Goal: Task Accomplishment & Management: Manage account settings

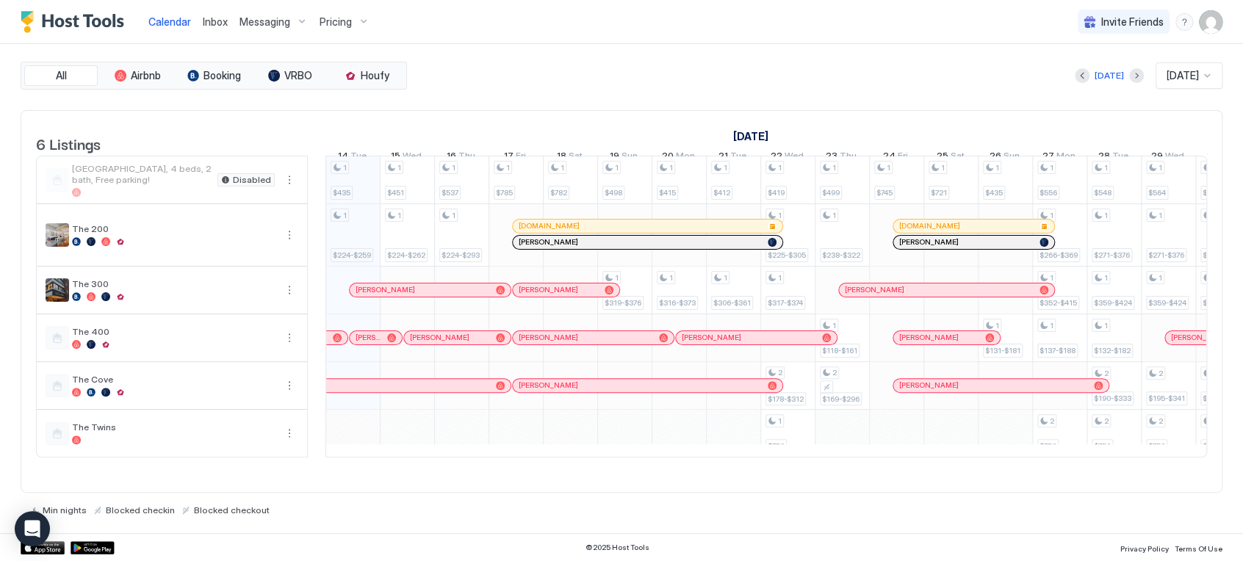
scroll to position [0, 816]
click at [1204, 12] on img "User profile" at bounding box center [1211, 22] width 24 height 24
click at [1100, 84] on div "Settings" at bounding box center [1128, 83] width 187 height 26
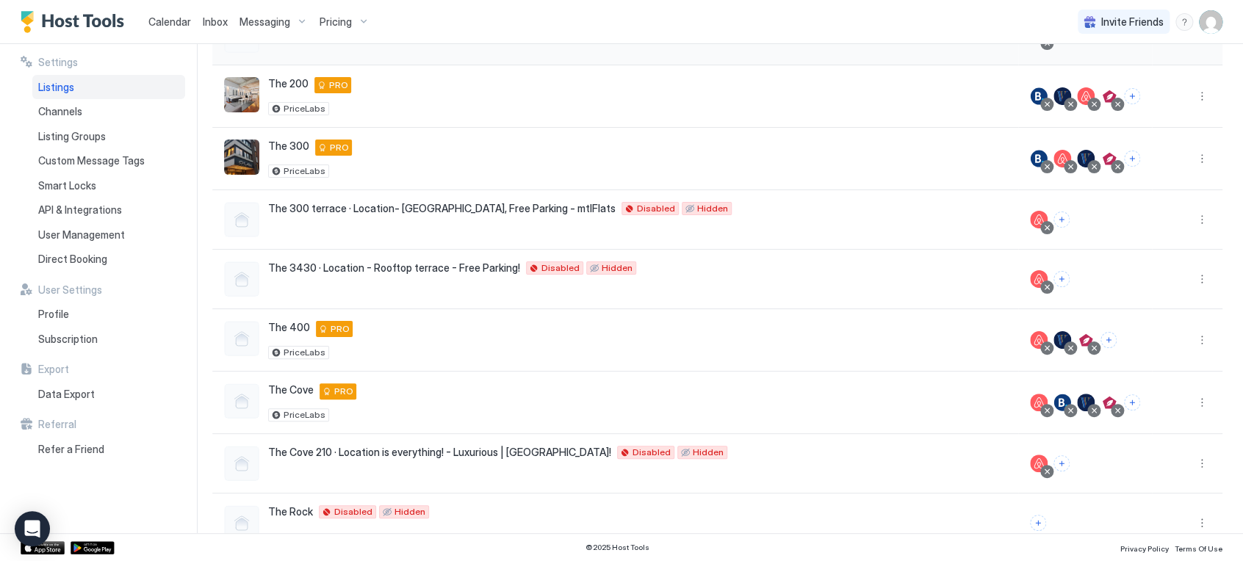
scroll to position [239, 0]
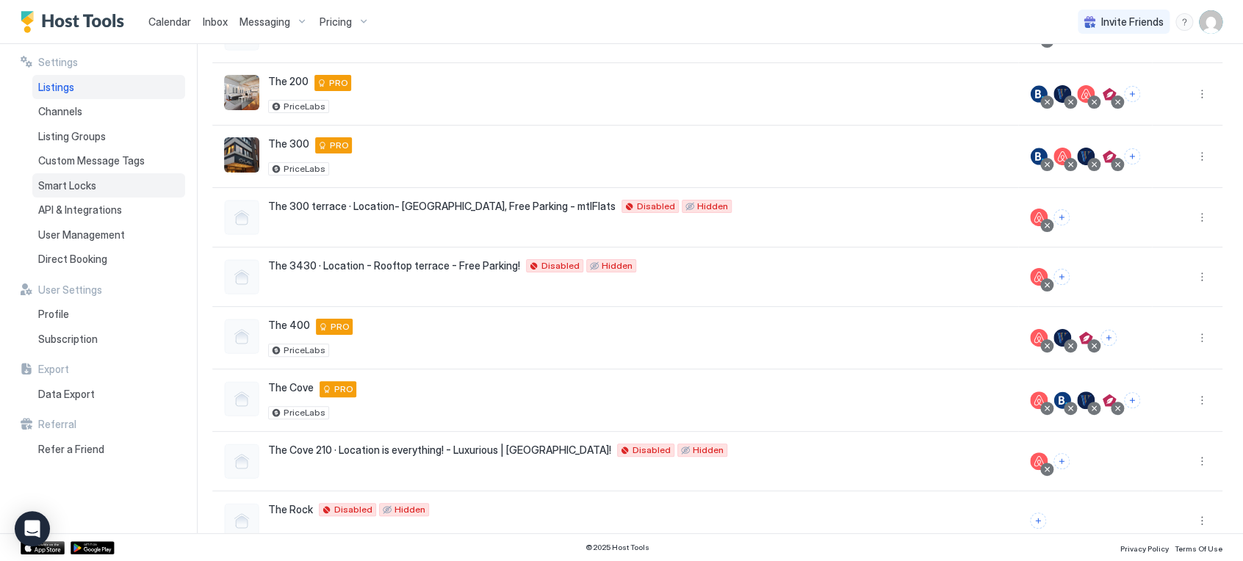
click at [98, 174] on div "Smart Locks" at bounding box center [108, 185] width 153 height 25
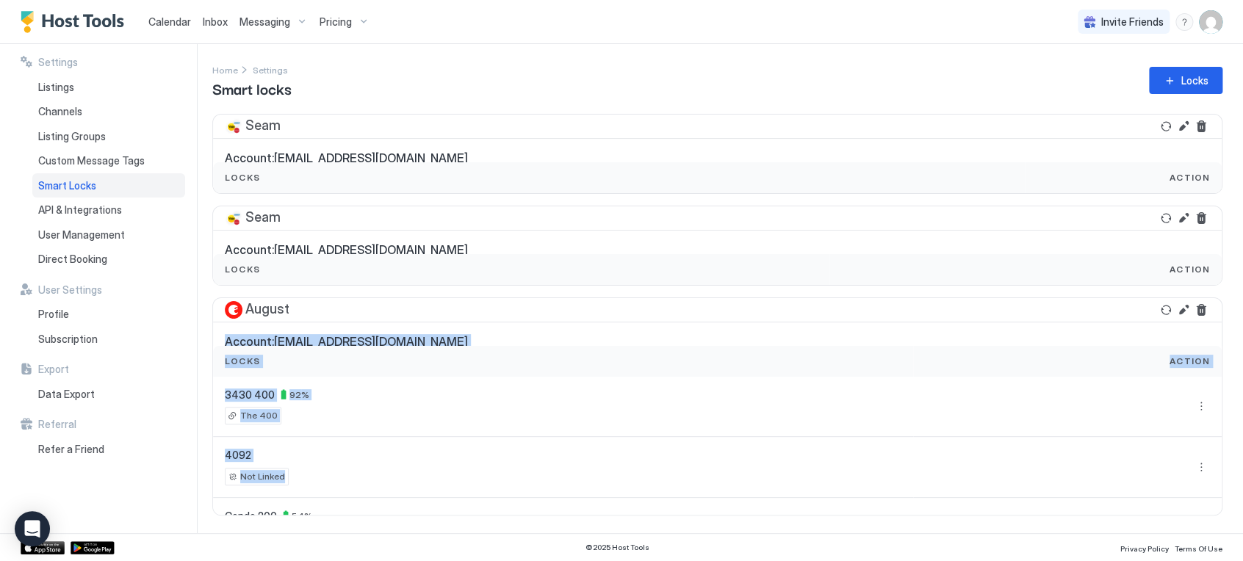
drag, startPoint x: 416, startPoint y: 493, endPoint x: 424, endPoint y: 276, distance: 216.8
click at [424, 276] on div "Seam Account: [EMAIL_ADDRESS][DOMAIN_NAME] Locks Action Yale nexTouch Wireless …" at bounding box center [717, 315] width 1010 height 402
click at [880, 287] on div "Seam Account: onlinevia@gmail.com Locks Action Yale nexTouch Wireless Touchscre…" at bounding box center [717, 315] width 1010 height 402
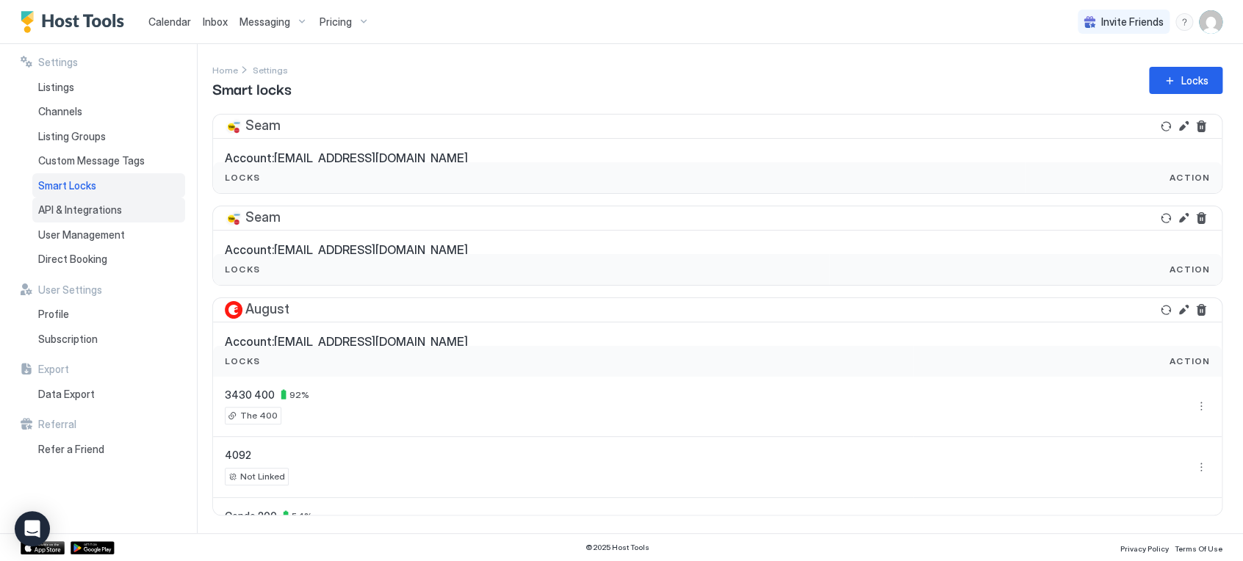
click at [87, 214] on span "API & Integrations" at bounding box center [80, 209] width 84 height 13
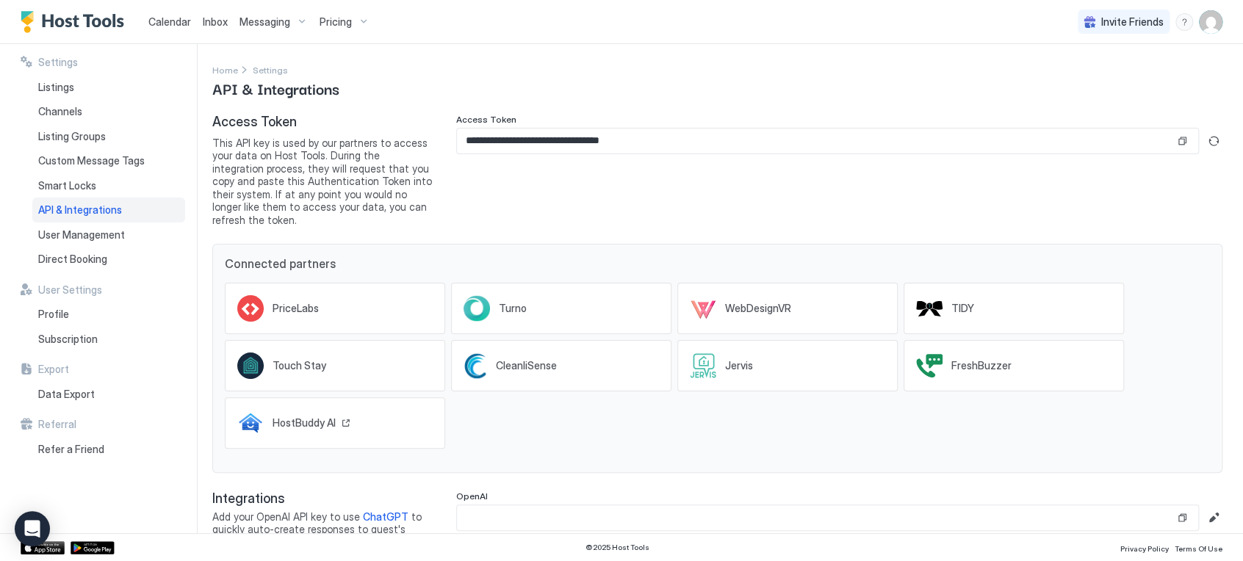
scroll to position [19, 0]
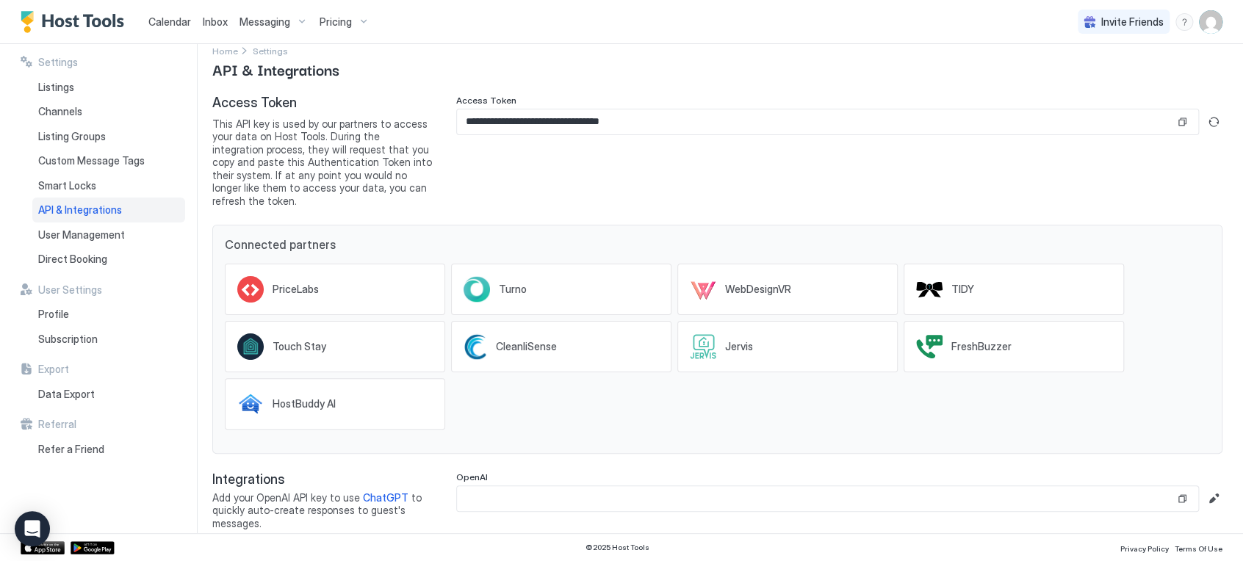
click at [278, 21] on span "Messaging" at bounding box center [264, 21] width 51 height 13
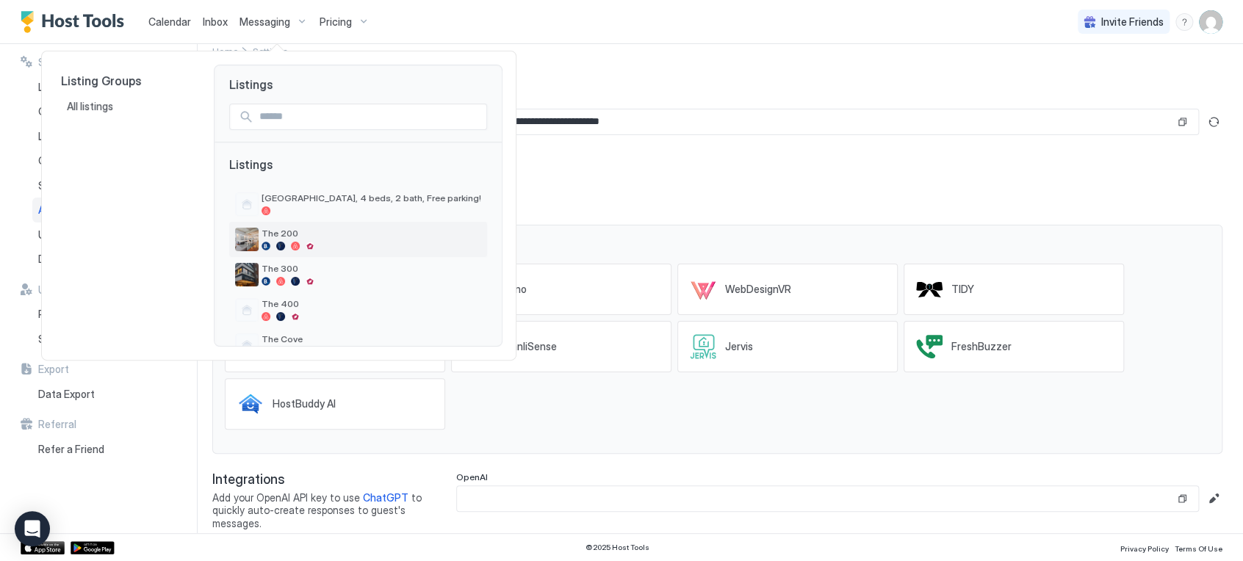
click at [275, 228] on span "The 200" at bounding box center [371, 233] width 220 height 11
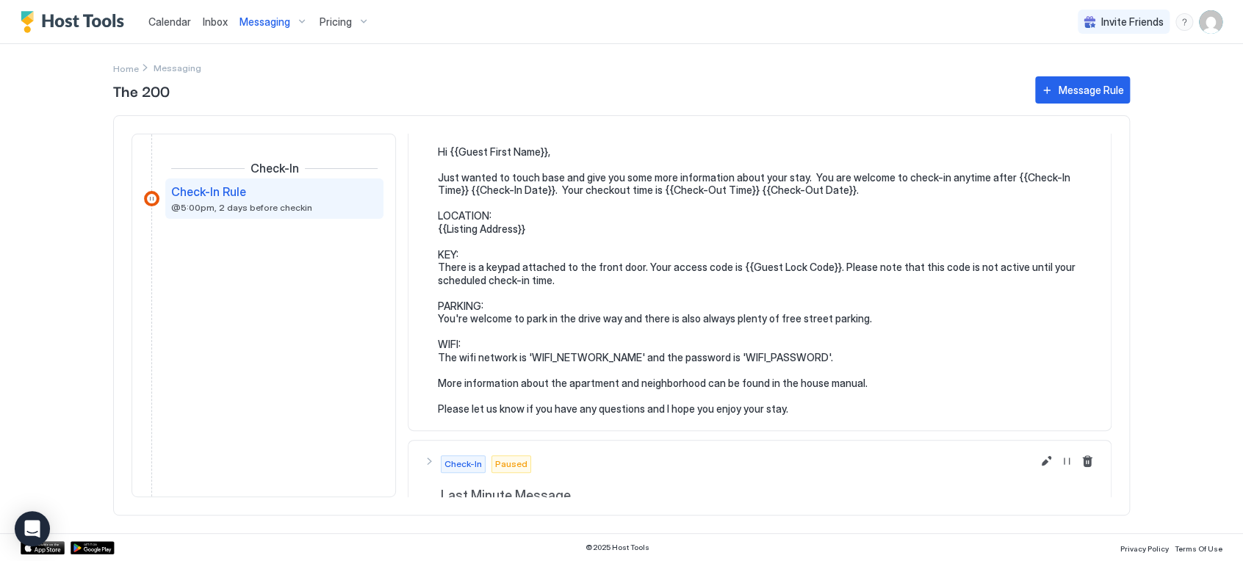
scroll to position [123, 0]
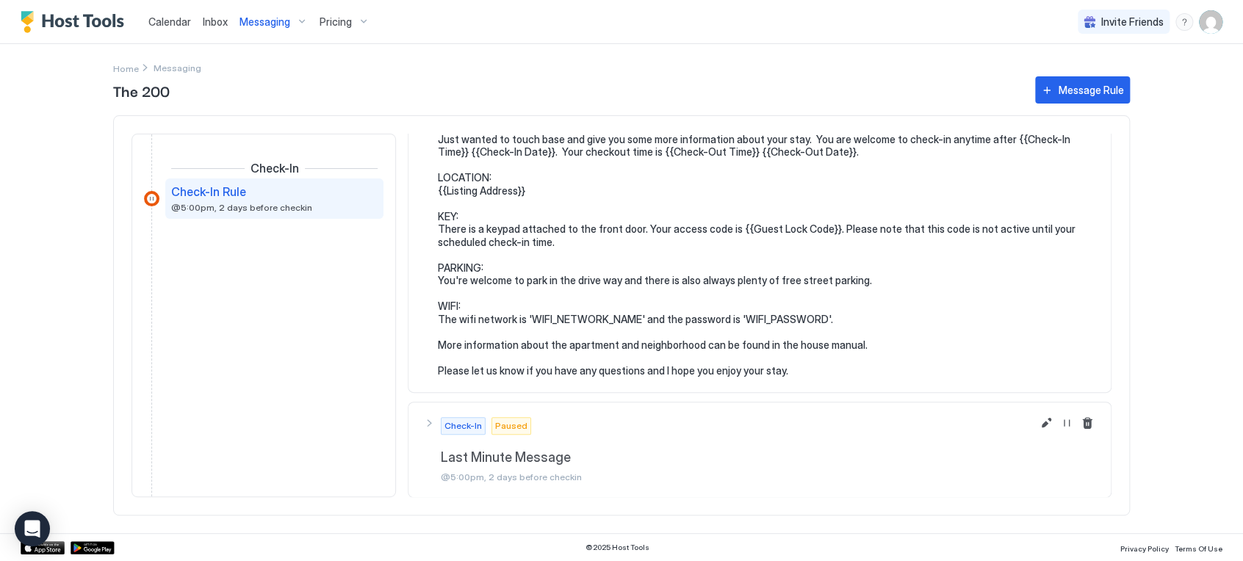
click at [220, 15] on span "Inbox" at bounding box center [215, 21] width 25 height 12
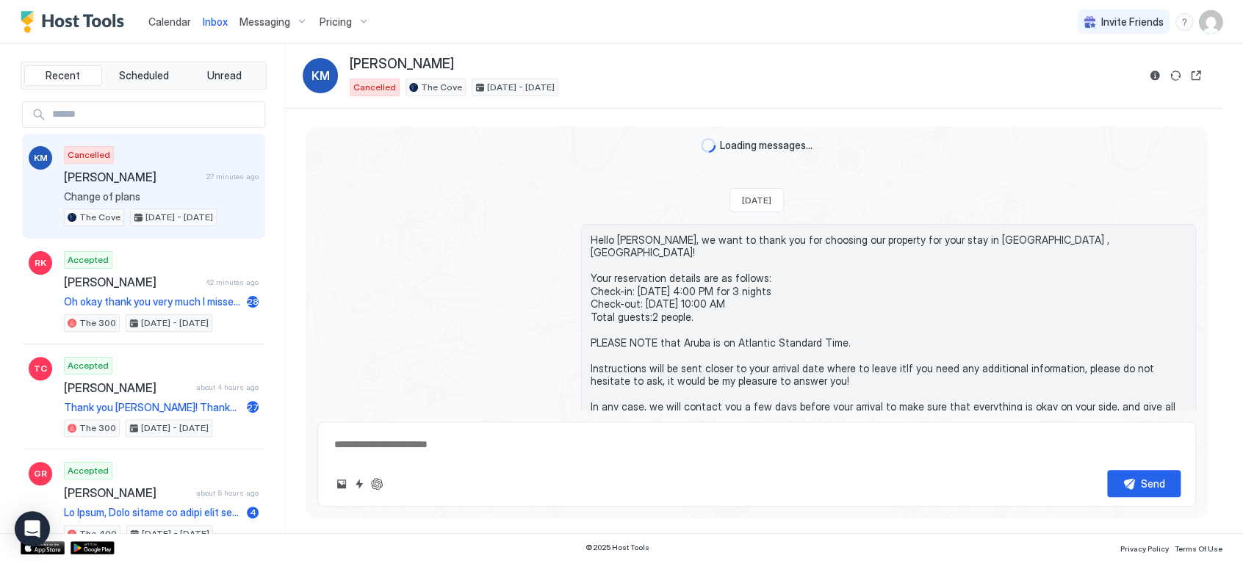
scroll to position [311, 0]
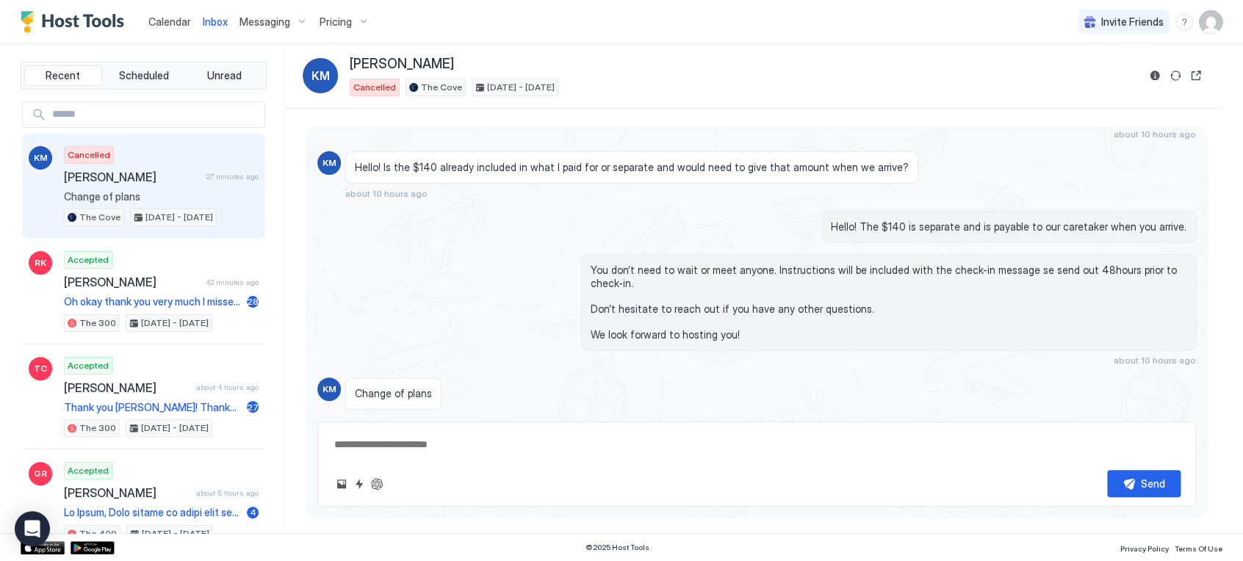
type textarea "*"
click at [341, 21] on span "Pricing" at bounding box center [335, 21] width 32 height 13
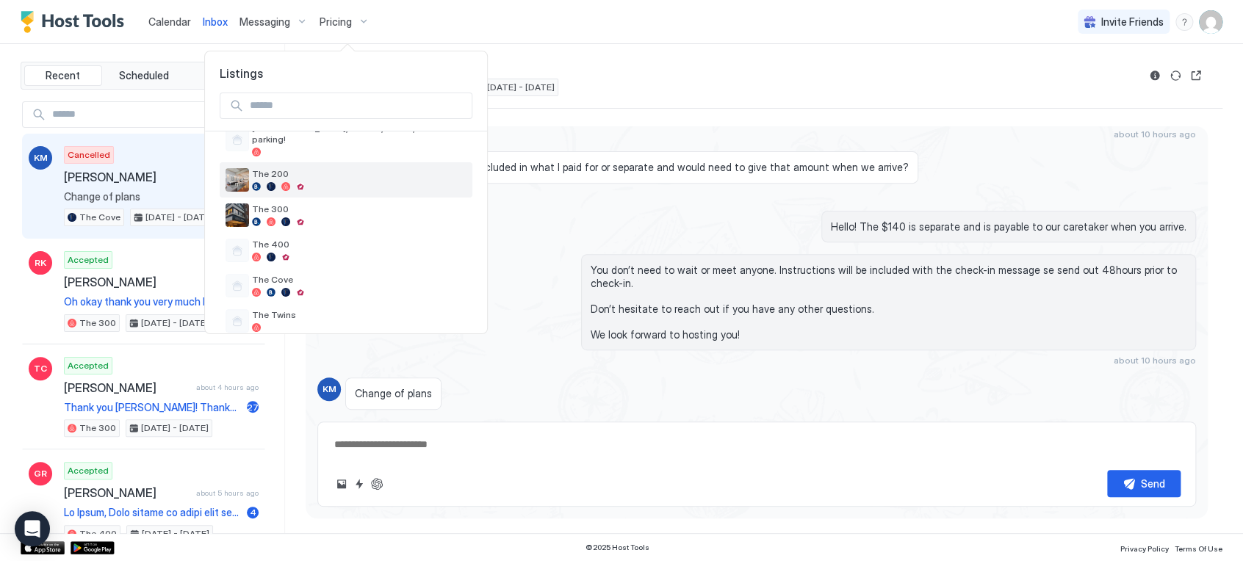
scroll to position [68, 0]
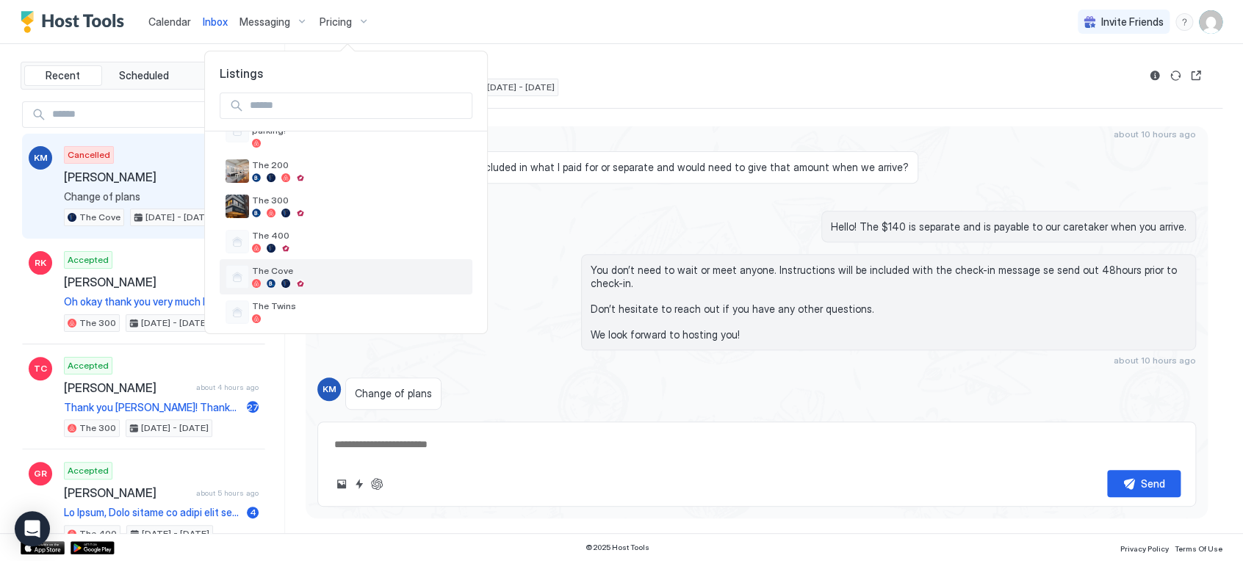
click at [289, 265] on div "The Cove" at bounding box center [345, 277] width 241 height 24
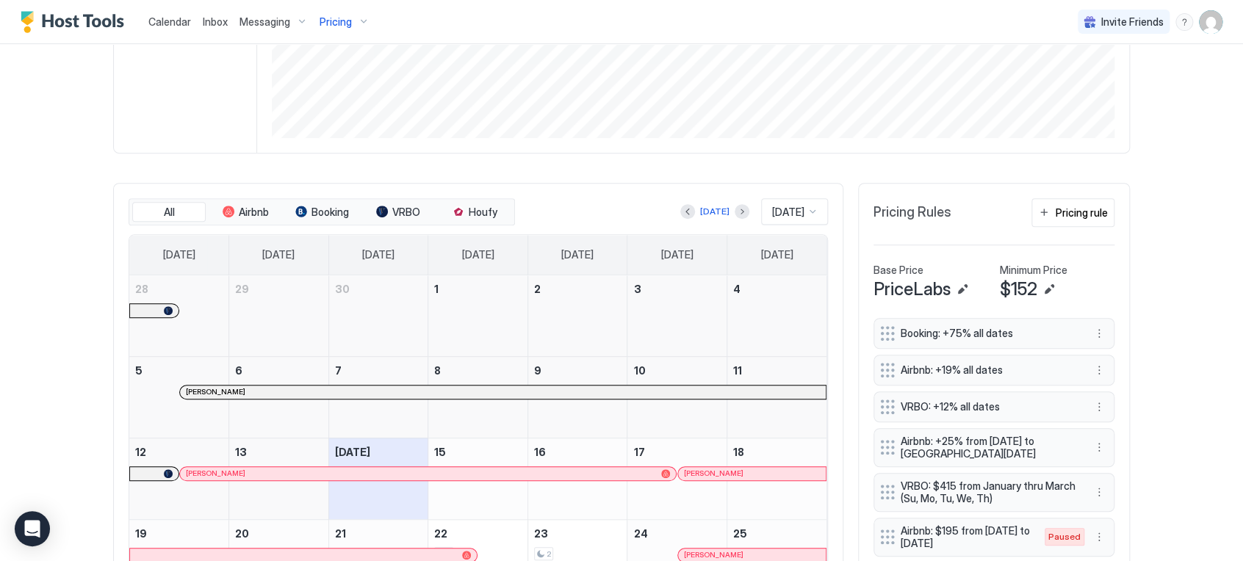
scroll to position [311, 0]
click at [811, 214] on div "[DATE]" at bounding box center [794, 211] width 67 height 26
click at [734, 205] on button "Next month" at bounding box center [741, 210] width 15 height 15
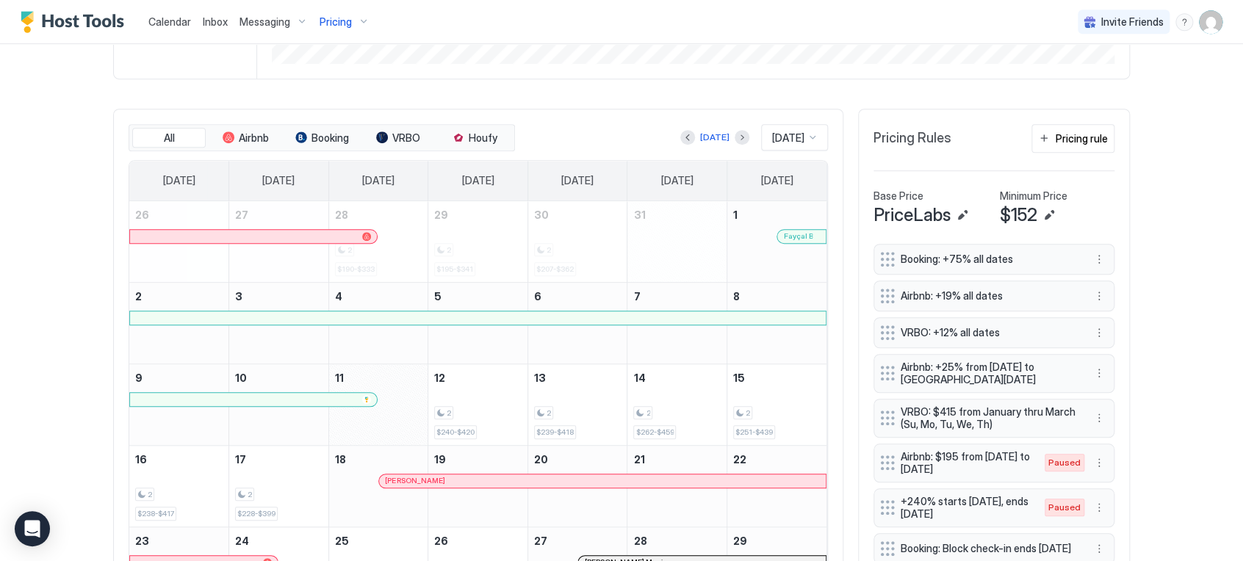
scroll to position [385, 0]
click at [416, 127] on button "VRBO" at bounding box center [397, 137] width 73 height 21
click at [243, 144] on button "Airbnb" at bounding box center [245, 137] width 73 height 21
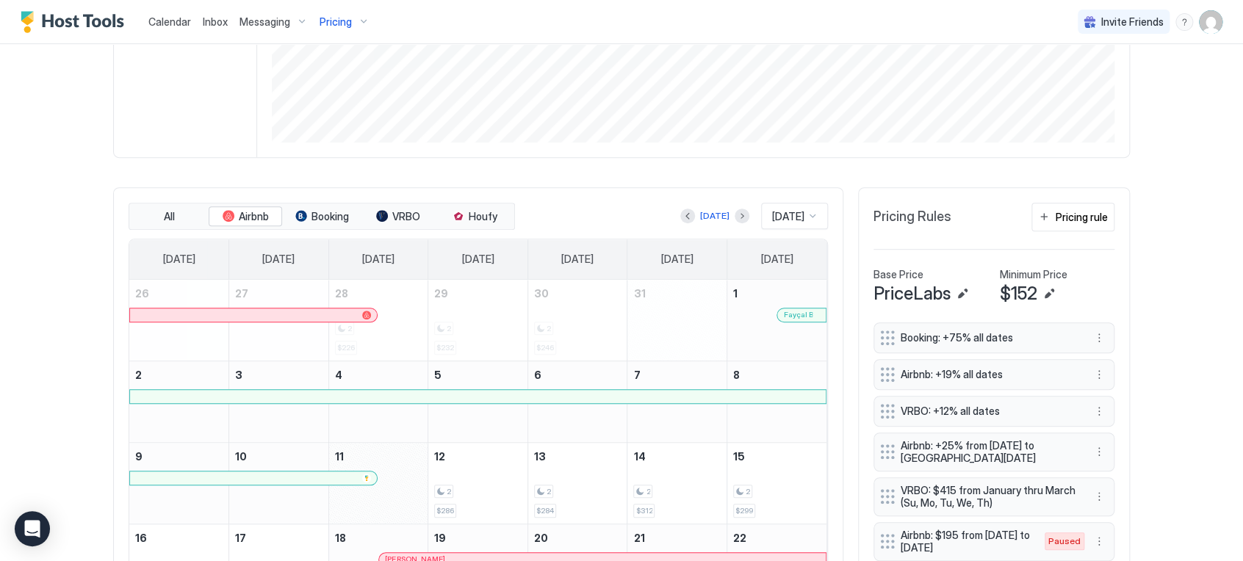
scroll to position [300, 0]
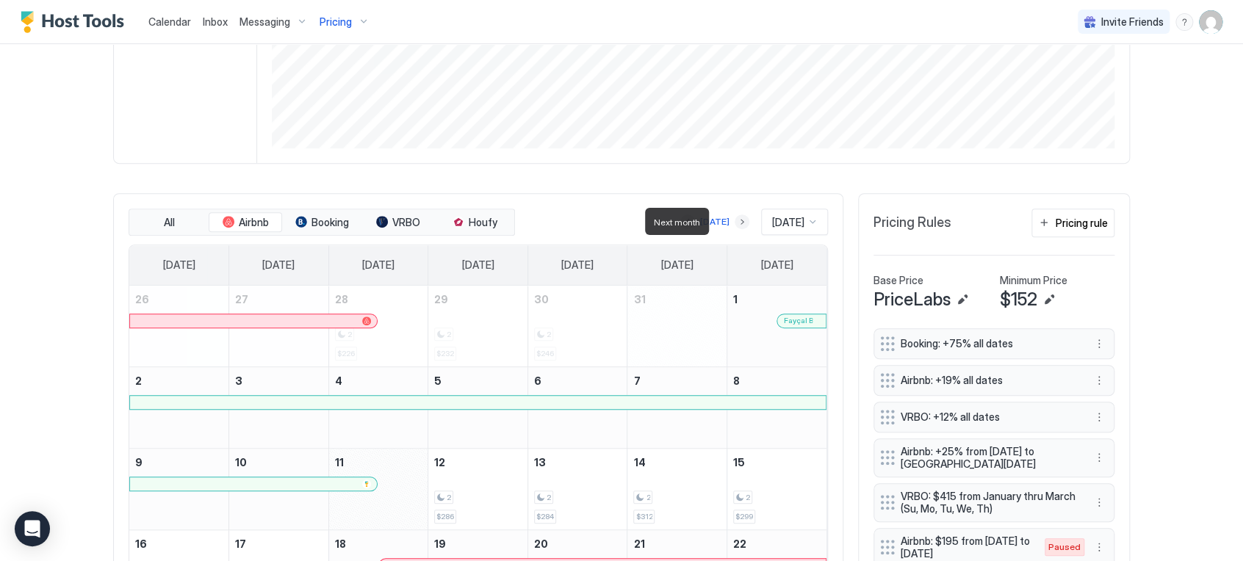
click at [734, 216] on button "Next month" at bounding box center [741, 221] width 15 height 15
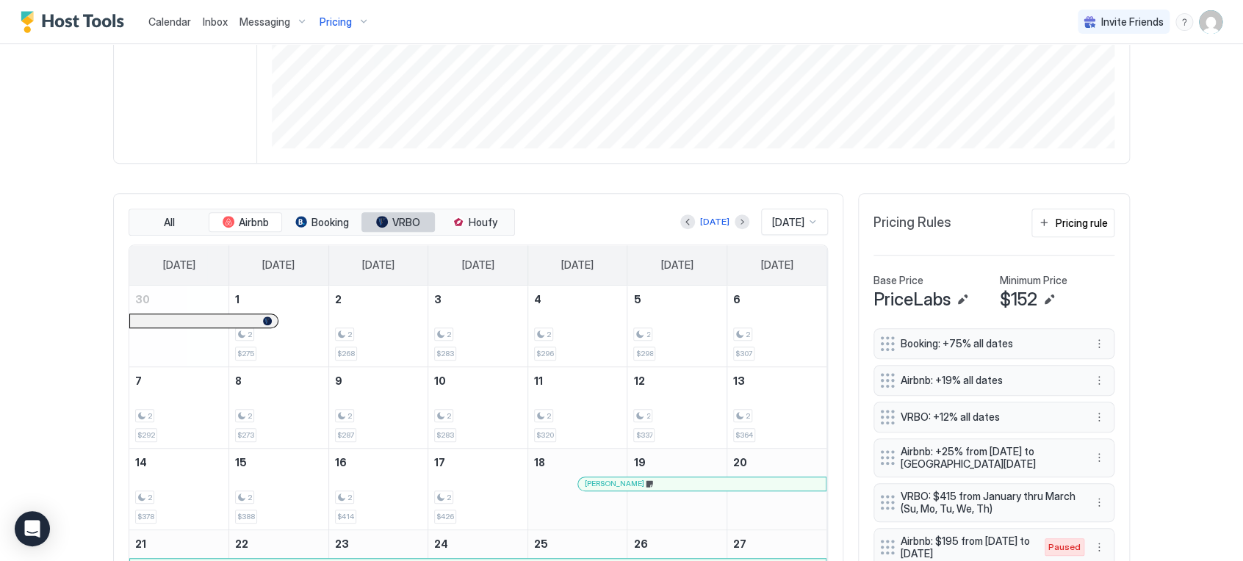
click at [405, 217] on span "VRBO" at bounding box center [406, 222] width 28 height 13
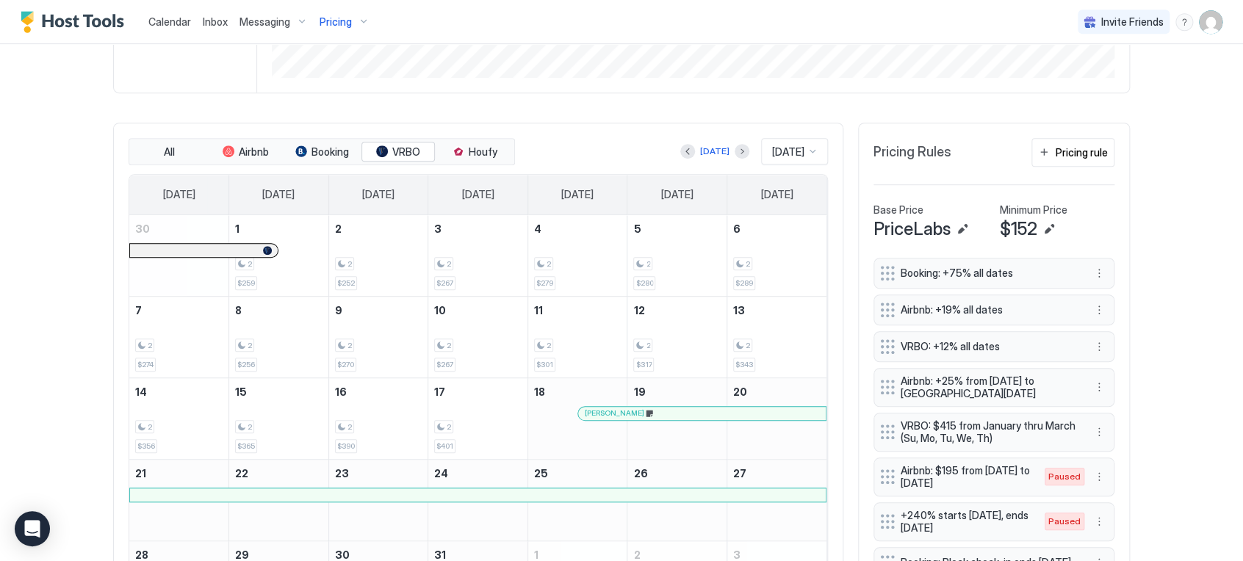
scroll to position [371, 0]
click at [734, 153] on button "Next month" at bounding box center [741, 150] width 15 height 15
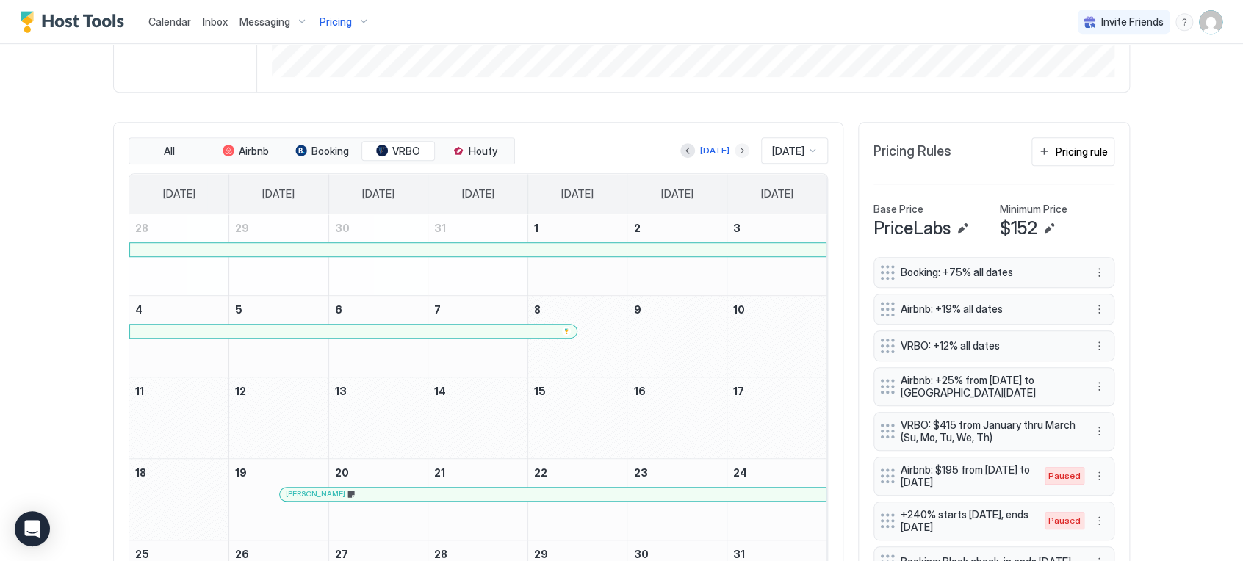
click at [734, 152] on button "Next month" at bounding box center [741, 150] width 15 height 15
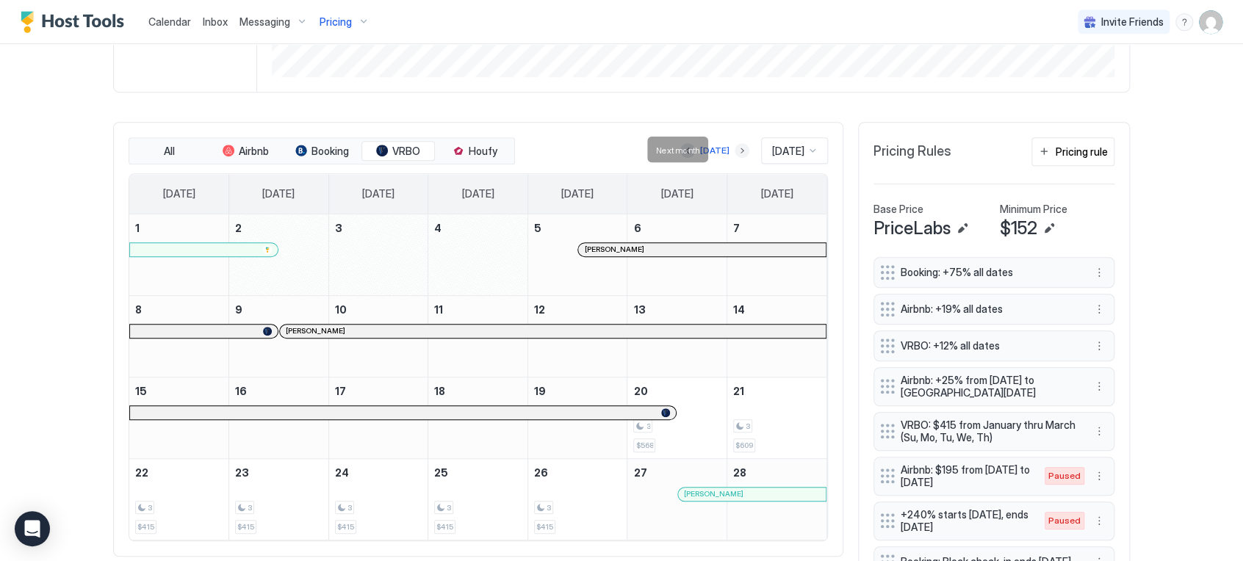
click at [734, 150] on button "Next month" at bounding box center [741, 150] width 15 height 15
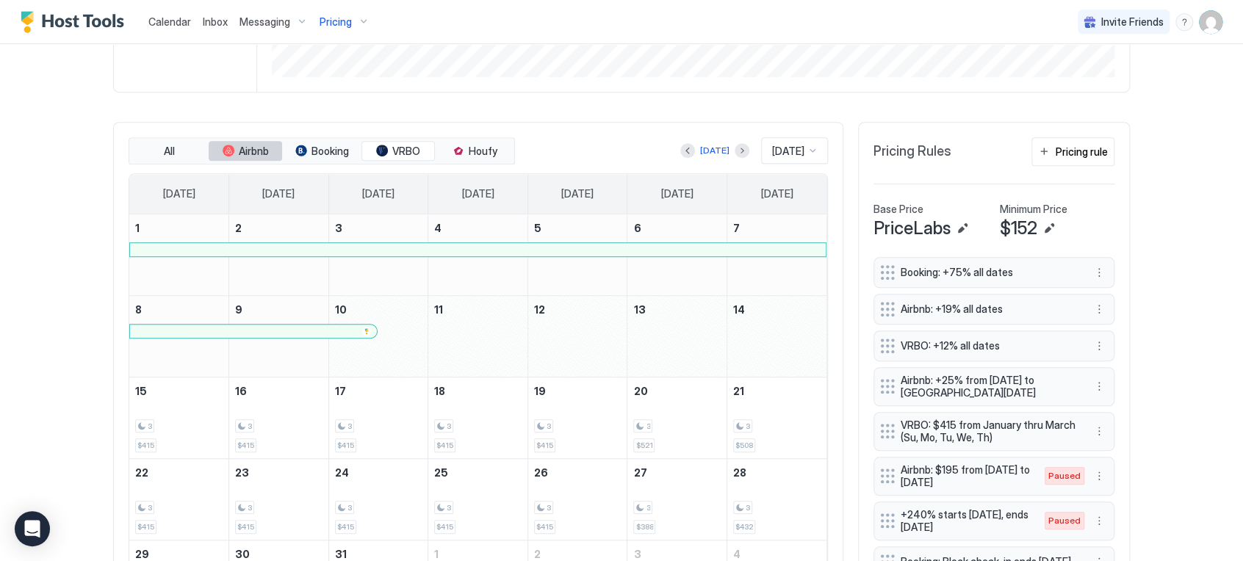
click at [250, 145] on span "Airbnb" at bounding box center [254, 151] width 30 height 13
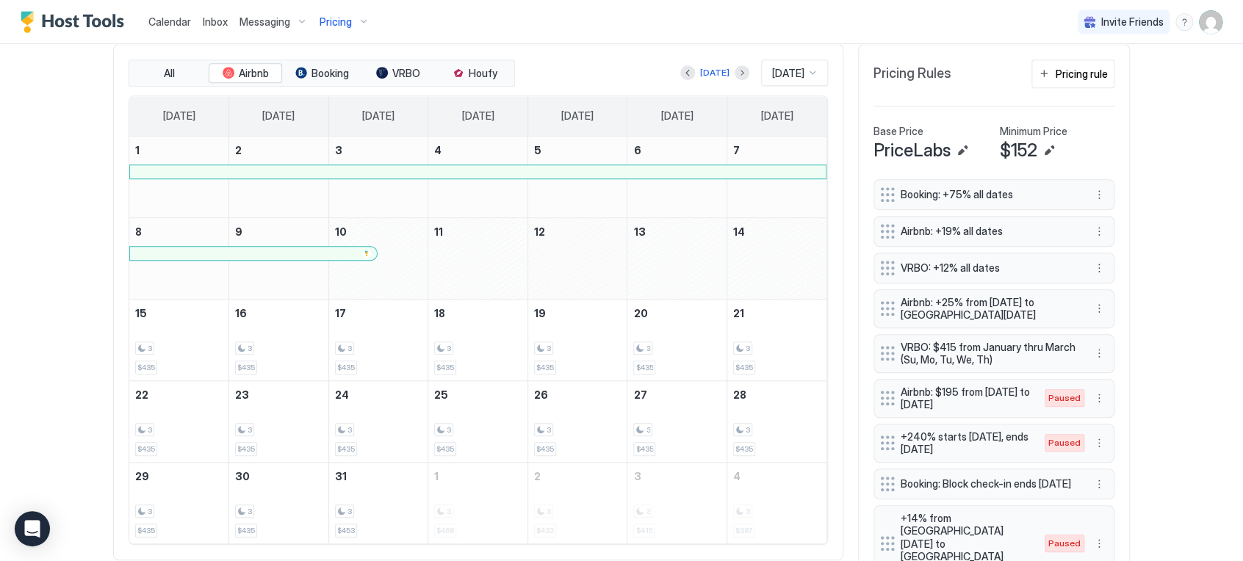
scroll to position [444, 0]
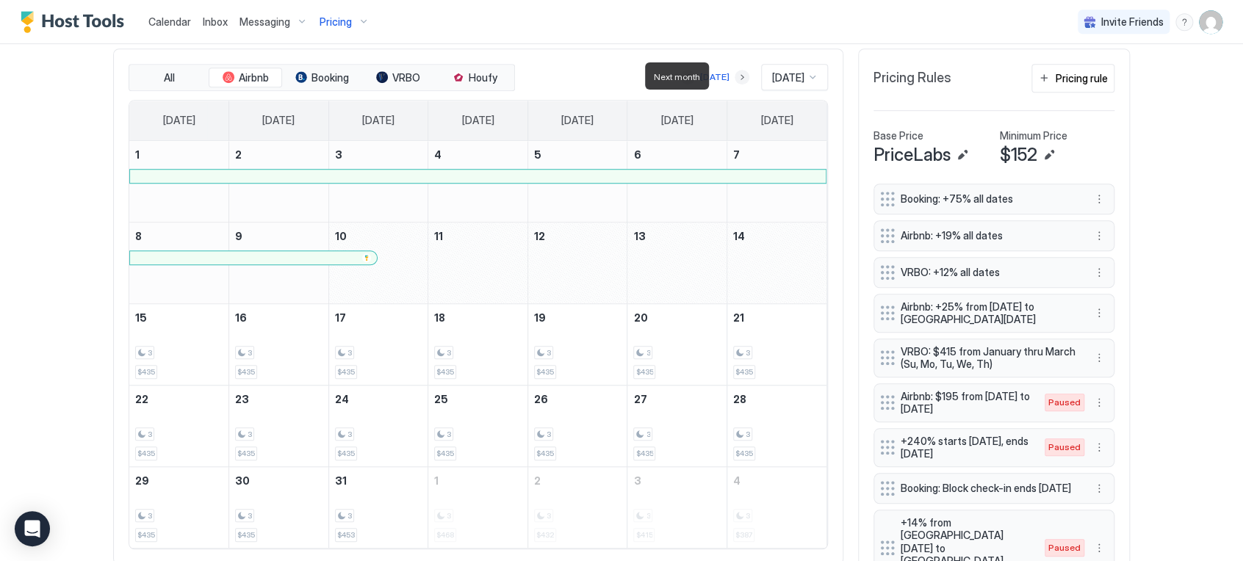
click at [734, 79] on button "Next month" at bounding box center [741, 77] width 15 height 15
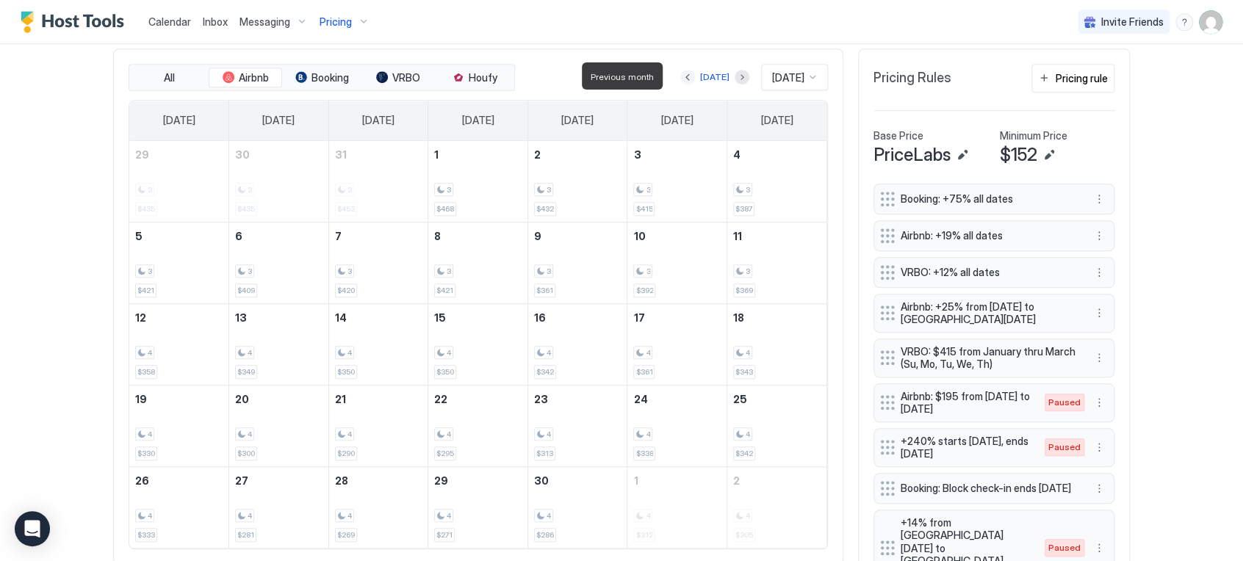
click at [680, 75] on button "Previous month" at bounding box center [687, 77] width 15 height 15
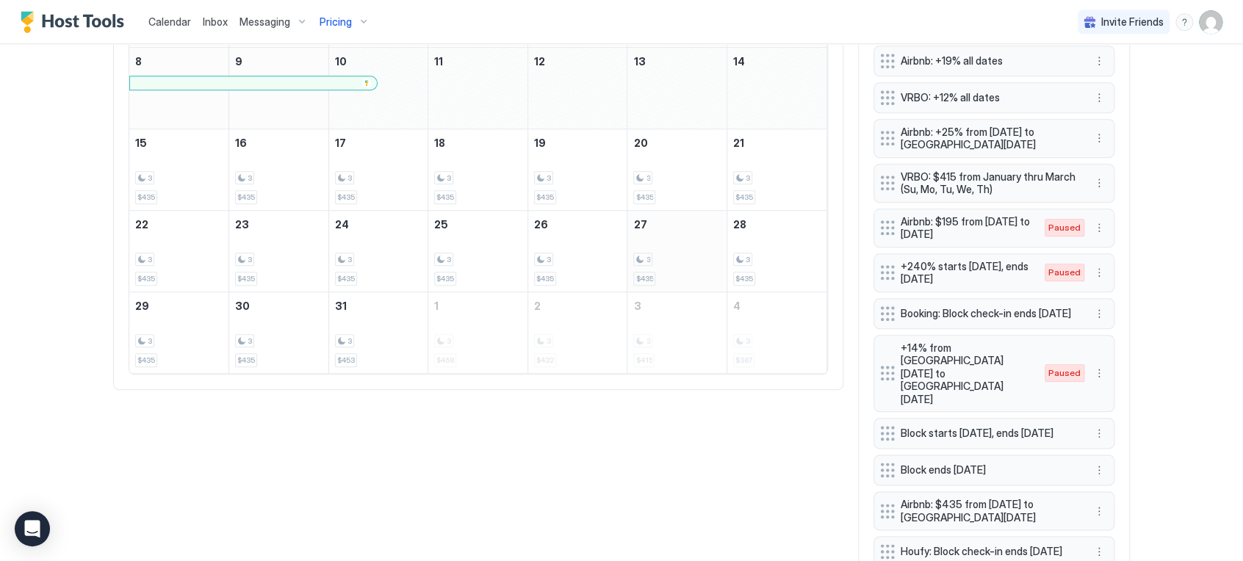
scroll to position [623, 0]
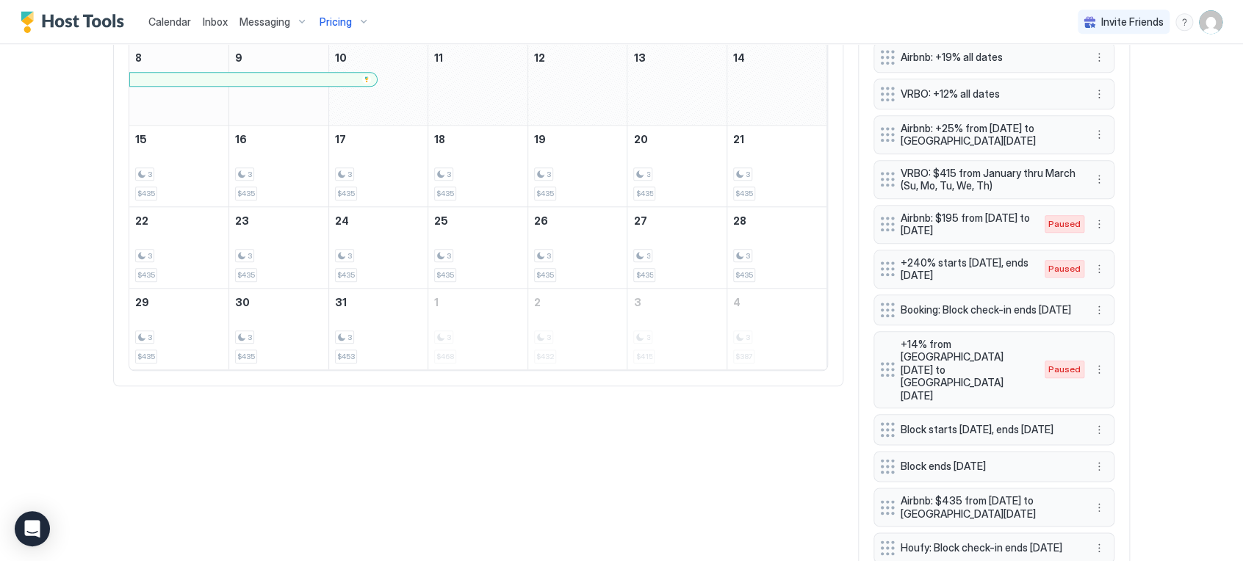
click at [916, 494] on span "Airbnb: $435 from Sun, Feb 1st 2026 to Tue, Mar 31st 2026" at bounding box center [987, 507] width 175 height 26
click at [1091, 499] on button "More options" at bounding box center [1099, 508] width 18 height 18
click at [1099, 410] on div "Edit" at bounding box center [1107, 413] width 32 height 11
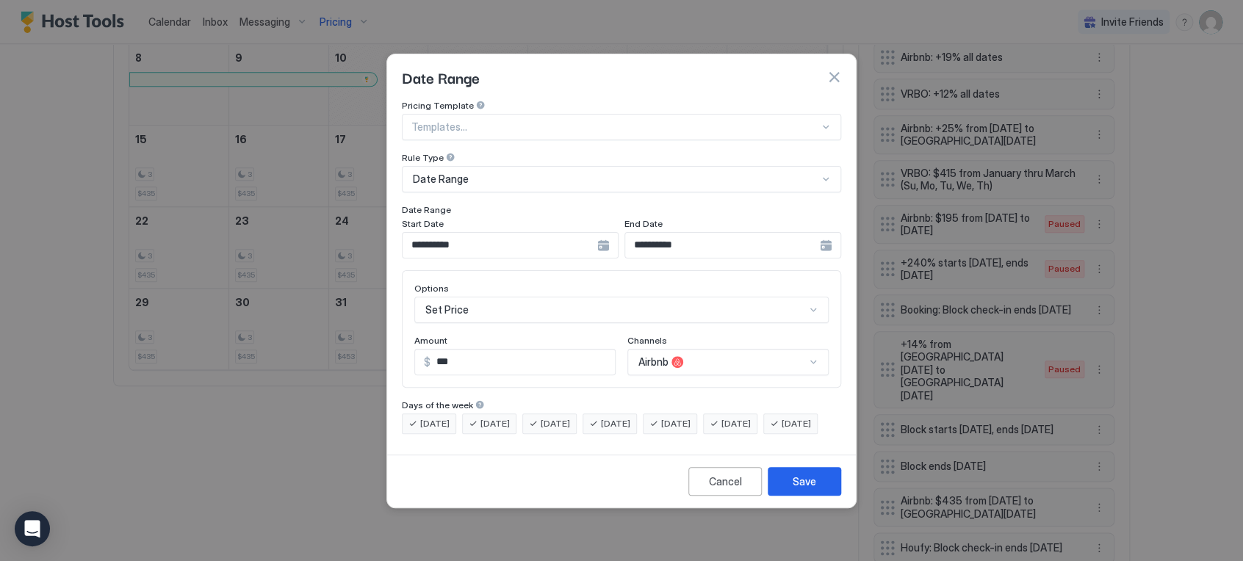
click at [455, 310] on div "Options Set Price Amount $ *** Channels Airbnb" at bounding box center [621, 329] width 414 height 93
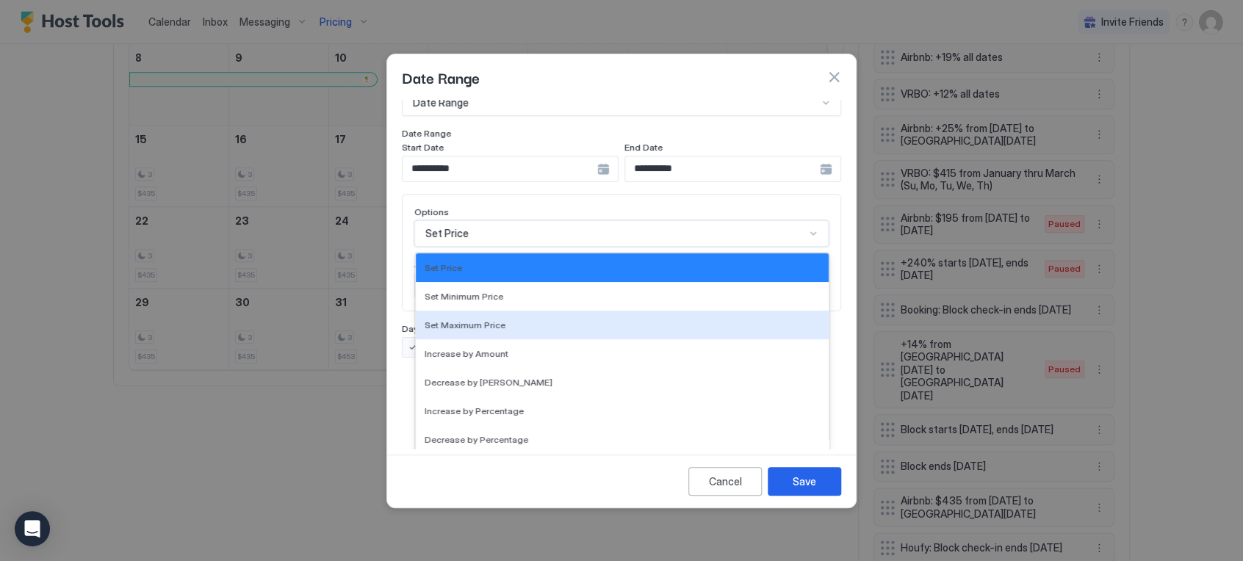
click at [458, 247] on div "17 results available. Use Up and Down to choose options, press Enter to select …" at bounding box center [621, 233] width 414 height 26
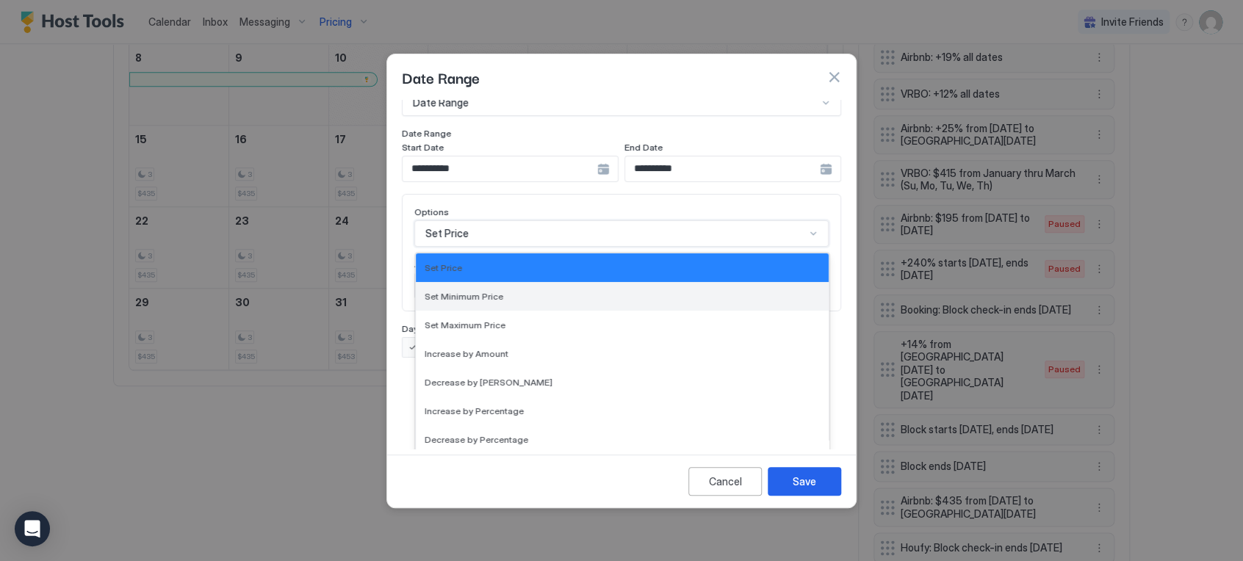
click at [473, 291] on span "Set Minimum Price" at bounding box center [463, 296] width 79 height 11
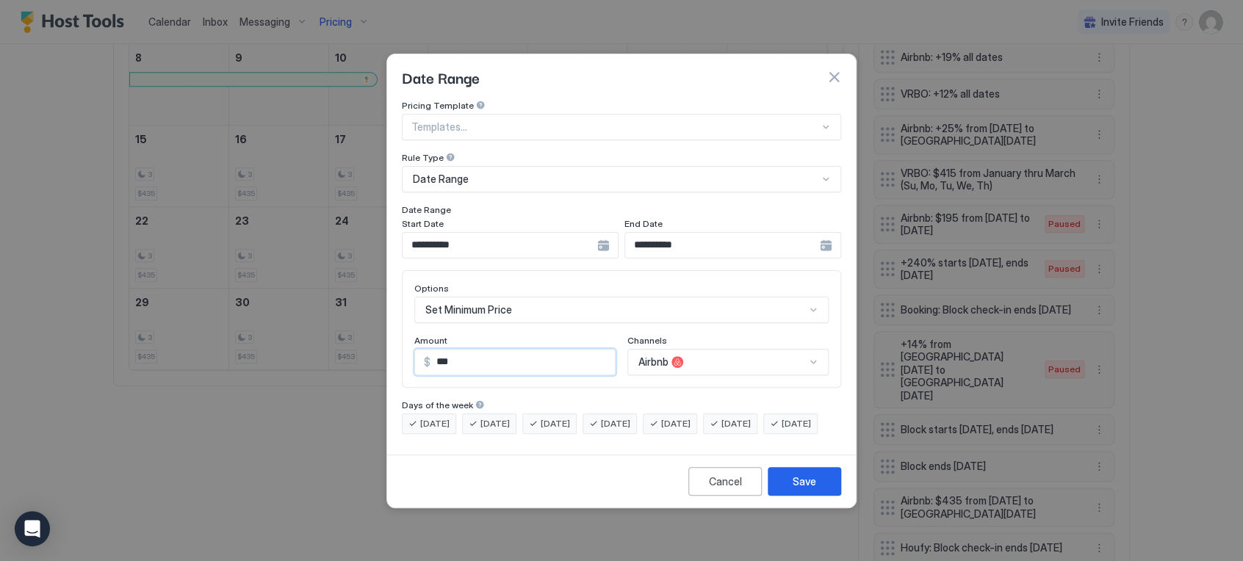
click at [469, 351] on input "***" at bounding box center [522, 362] width 184 height 25
type input "***"
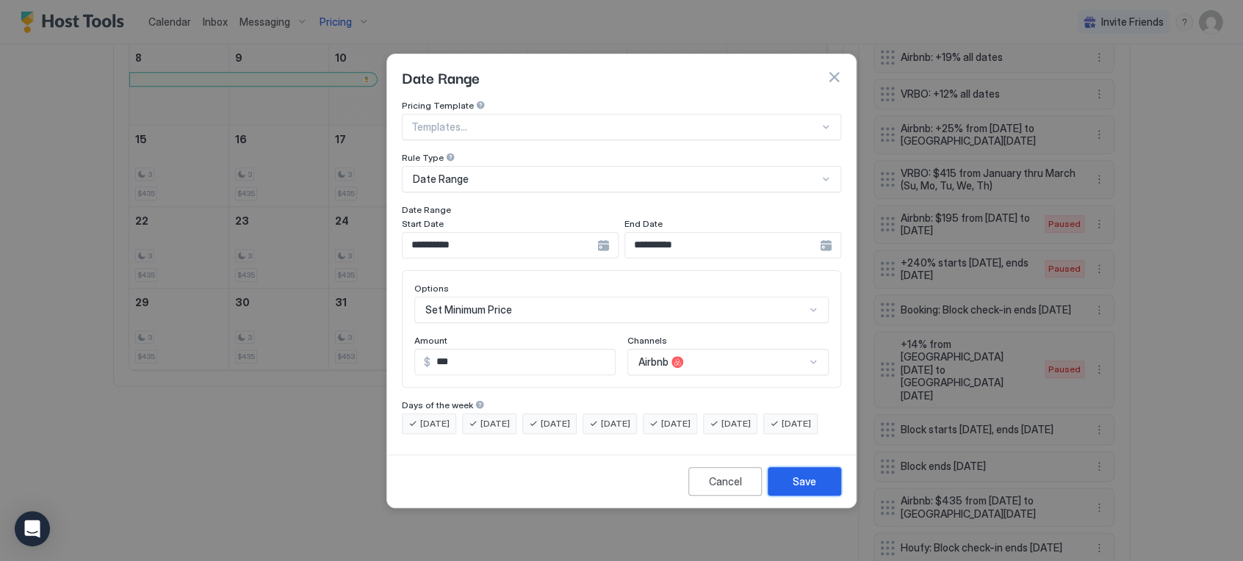
click at [793, 488] on div "Save" at bounding box center [804, 481] width 24 height 15
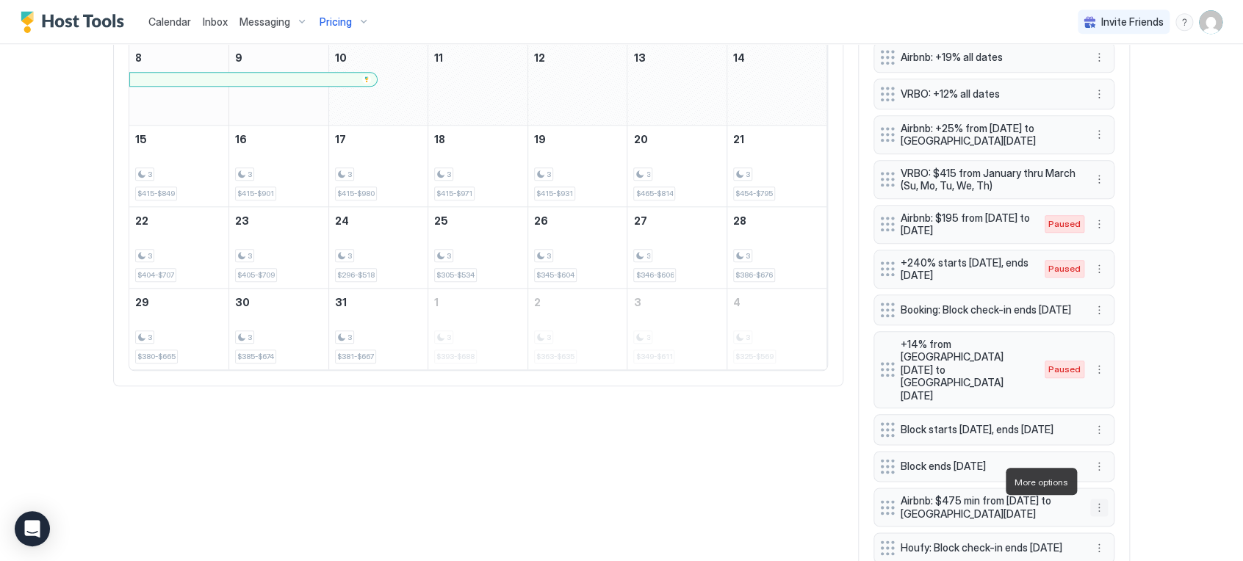
click at [1099, 499] on button "More options" at bounding box center [1099, 508] width 18 height 18
click at [1107, 414] on span "Edit" at bounding box center [1115, 413] width 16 height 11
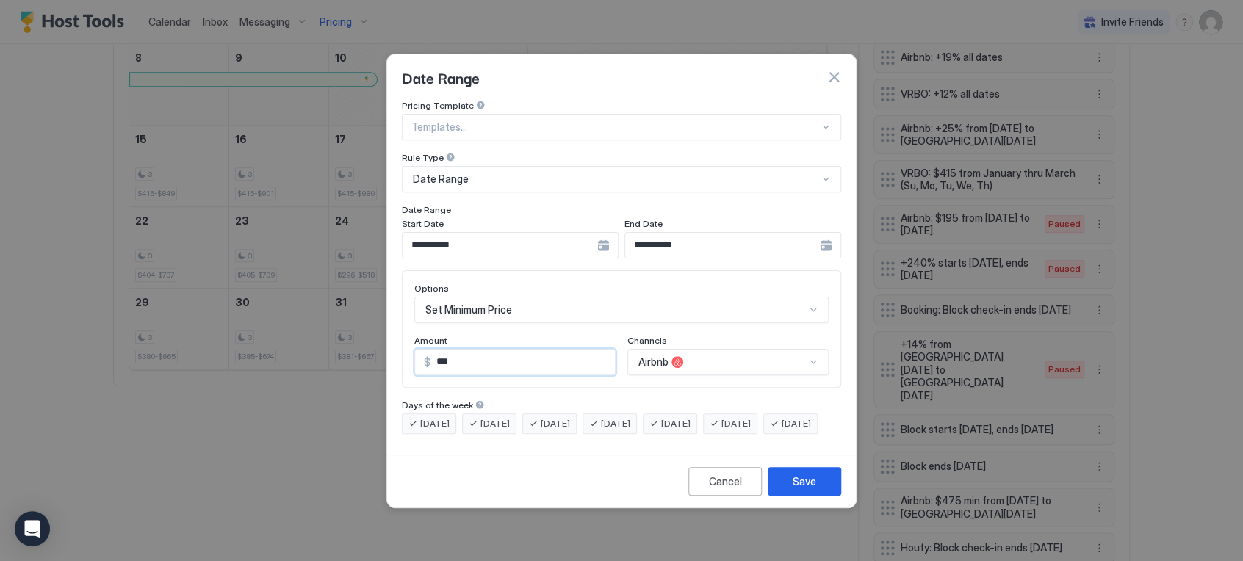
click at [441, 350] on input "***" at bounding box center [522, 362] width 184 height 25
type input "***"
click at [792, 489] on div "Save" at bounding box center [804, 481] width 24 height 15
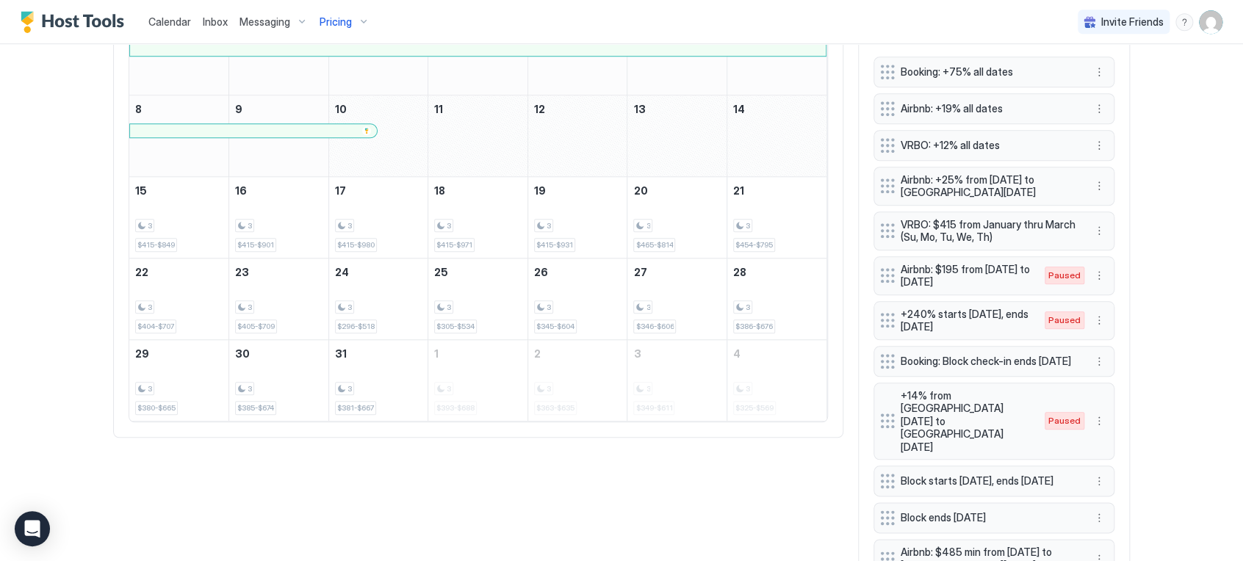
scroll to position [571, 0]
click at [1093, 224] on button "More options" at bounding box center [1099, 232] width 18 height 18
click at [1095, 245] on div "Edit" at bounding box center [1107, 250] width 32 height 11
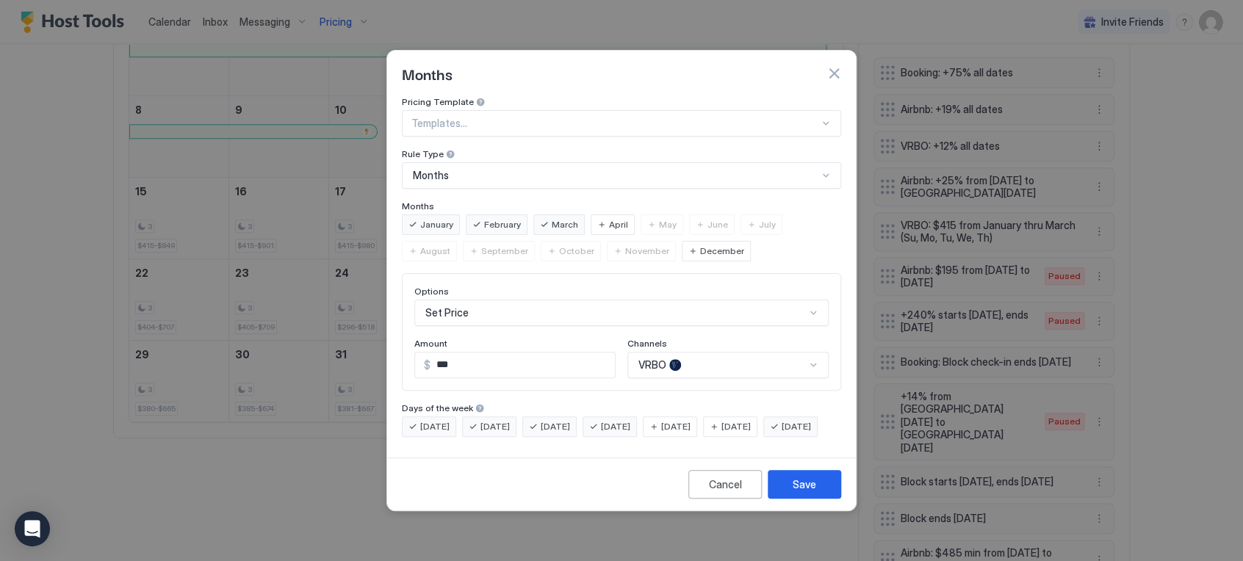
click at [511, 286] on div "Options" at bounding box center [621, 293] width 414 height 14
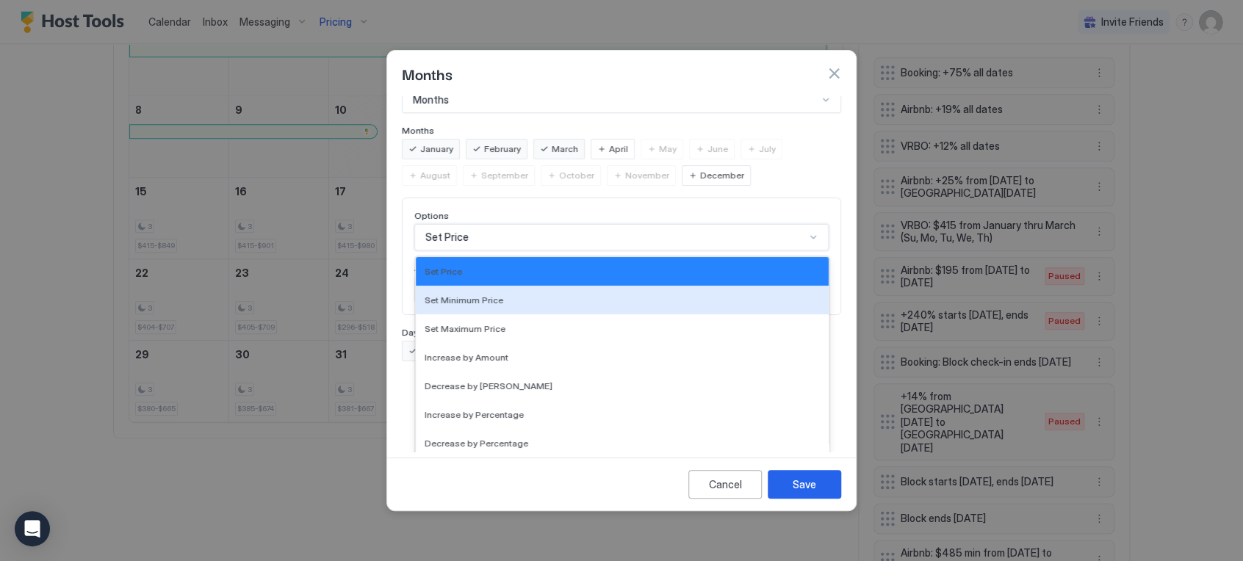
click at [504, 250] on div "17 results available. Use Up and Down to choose options, press Enter to select …" at bounding box center [621, 237] width 414 height 26
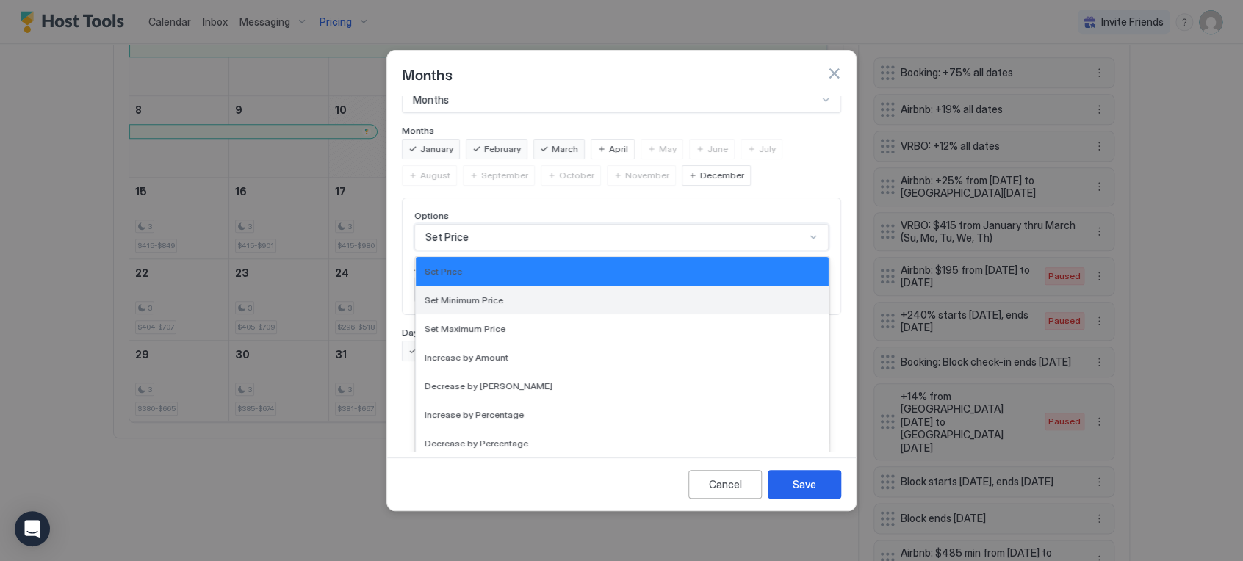
click at [499, 294] on div "Set Minimum Price" at bounding box center [621, 299] width 395 height 11
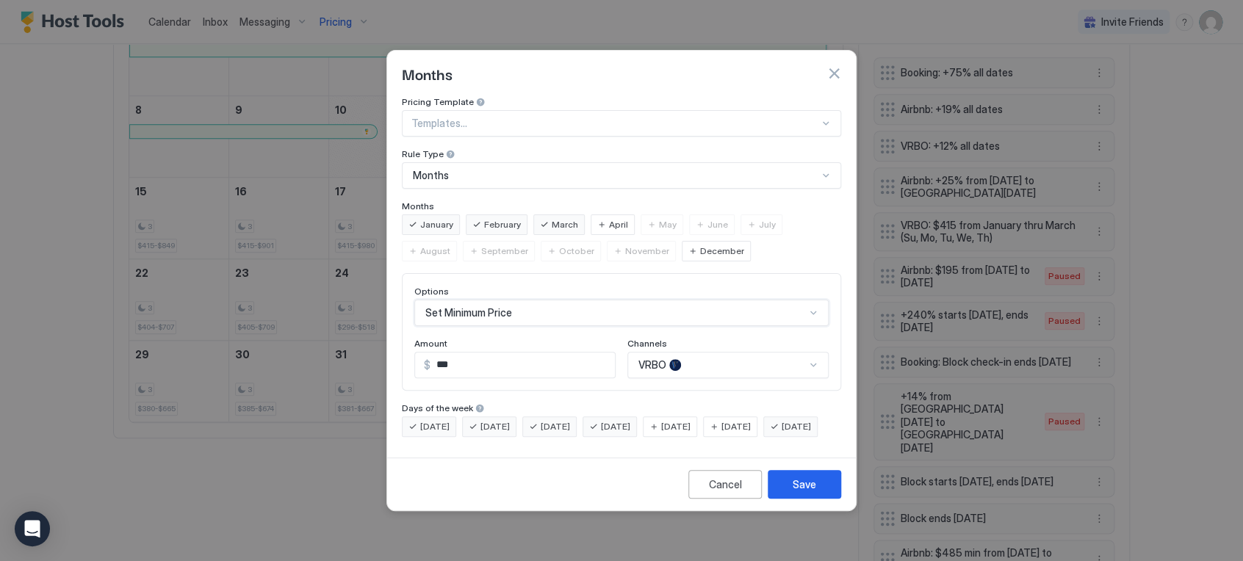
scroll to position [0, 0]
click at [459, 353] on input "***" at bounding box center [522, 365] width 184 height 25
type input "***"
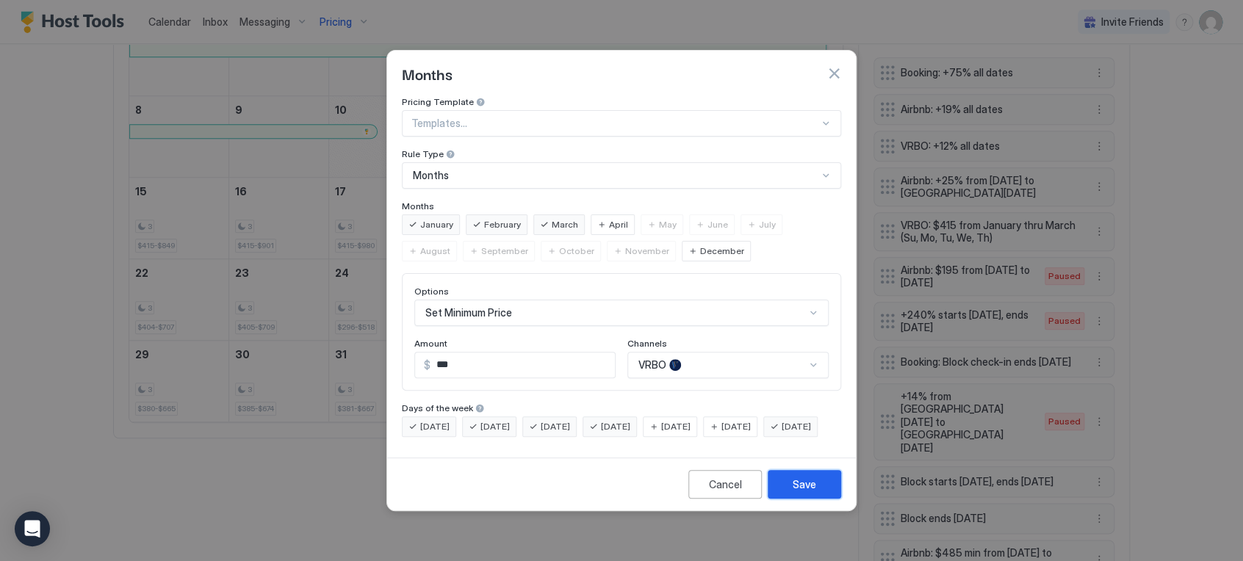
click at [802, 492] on div "Save" at bounding box center [804, 484] width 24 height 15
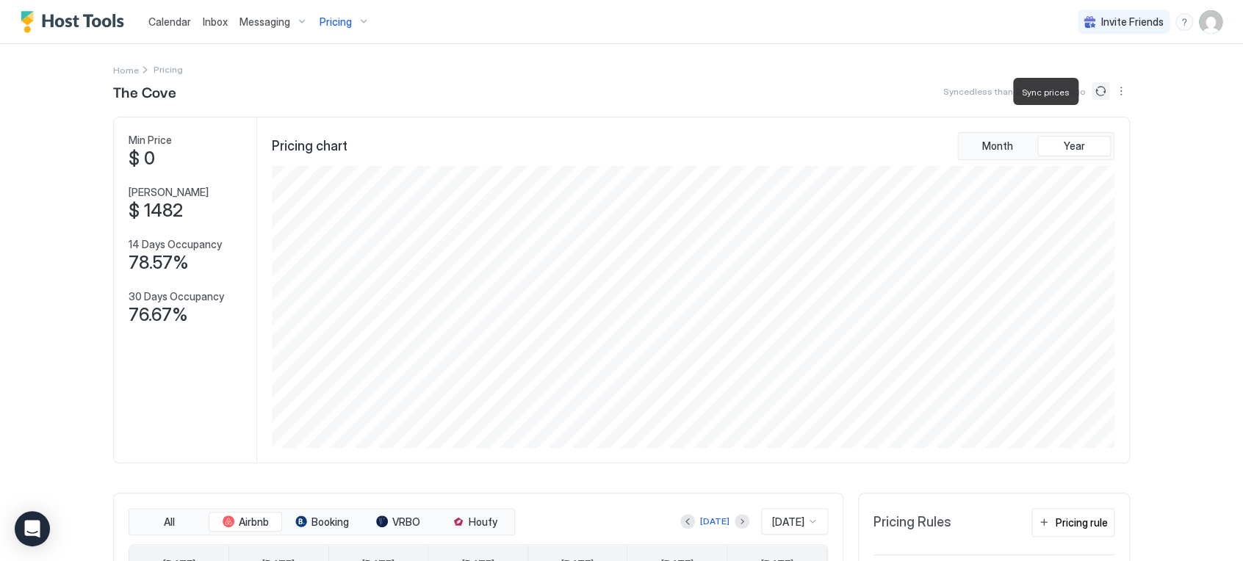
click at [1091, 93] on button "Sync prices" at bounding box center [1100, 91] width 18 height 18
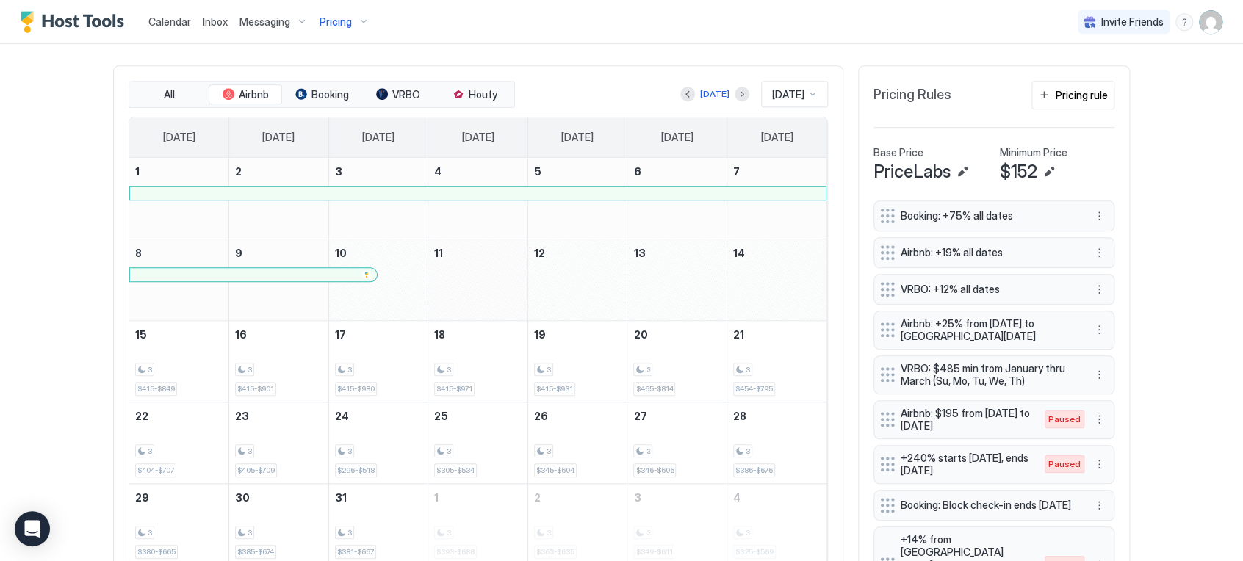
scroll to position [433, 0]
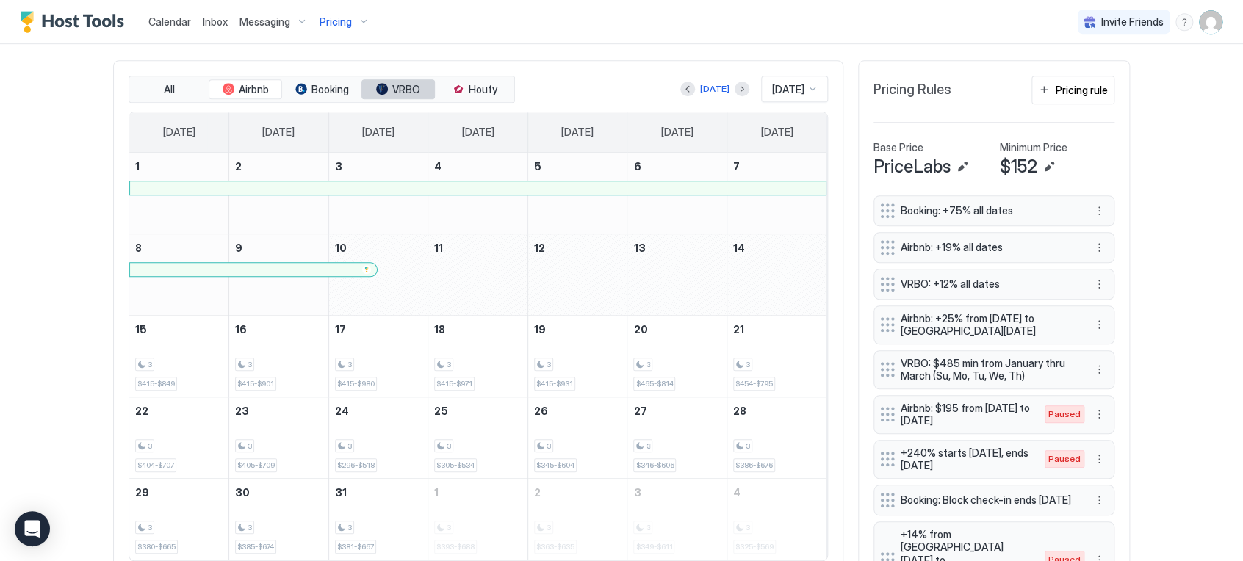
click at [392, 89] on span "VRBO" at bounding box center [406, 89] width 28 height 13
click at [409, 83] on span "VRBO" at bounding box center [406, 89] width 28 height 13
click at [257, 83] on span "Airbnb" at bounding box center [254, 89] width 30 height 13
click at [228, 87] on button "Airbnb" at bounding box center [245, 89] width 73 height 21
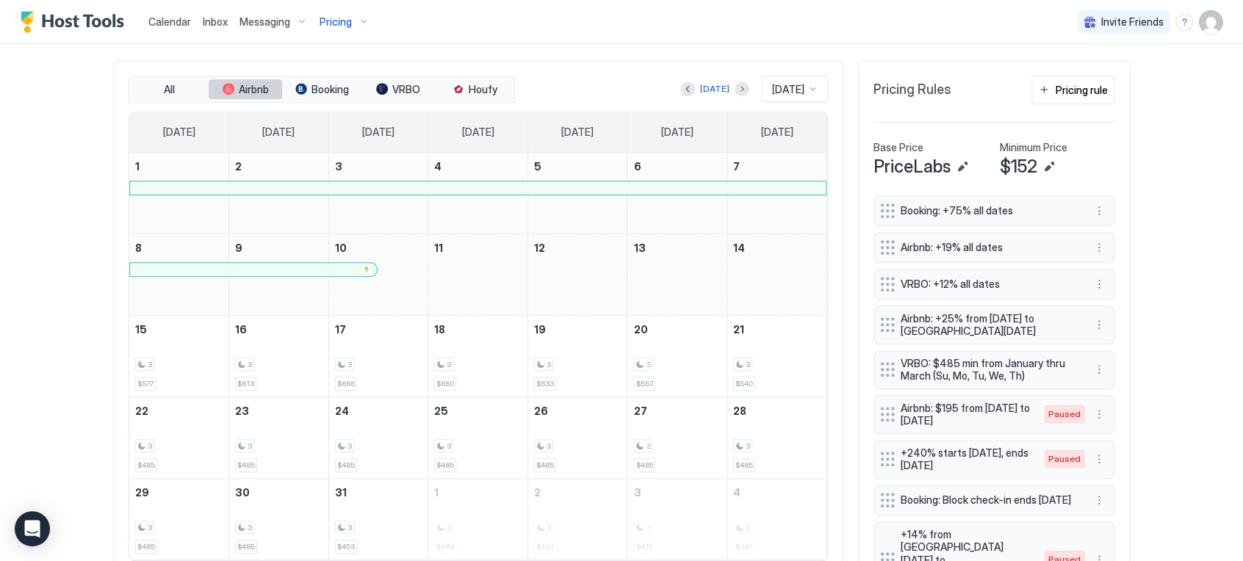
click at [253, 92] on span "Airbnb" at bounding box center [254, 89] width 30 height 13
click at [369, 360] on div "3" at bounding box center [378, 365] width 87 height 14
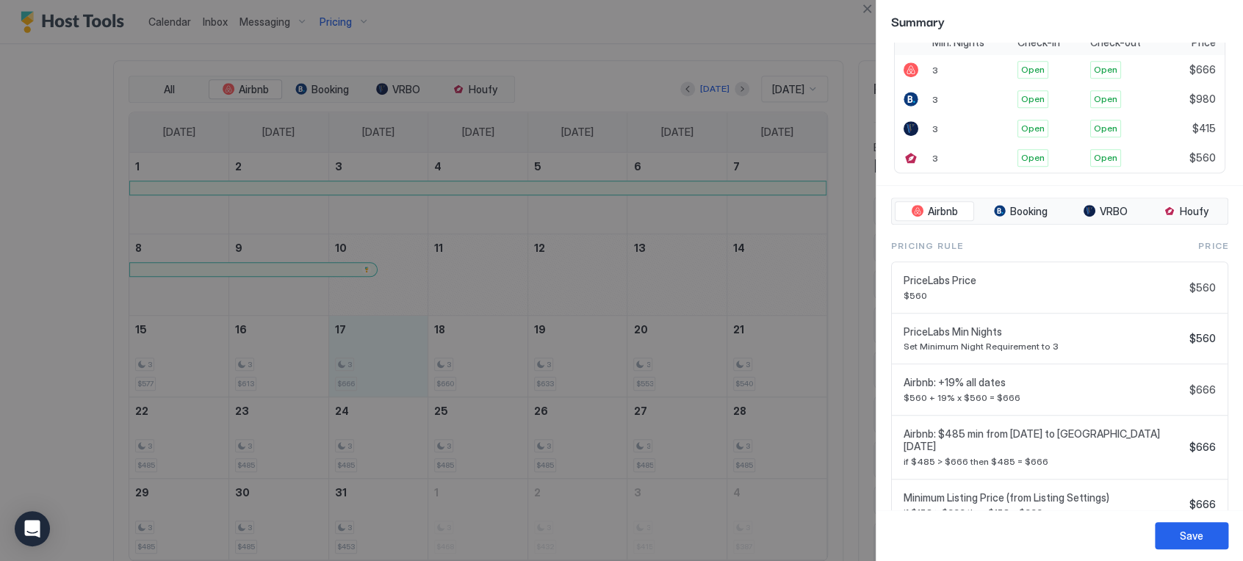
scroll to position [364, 0]
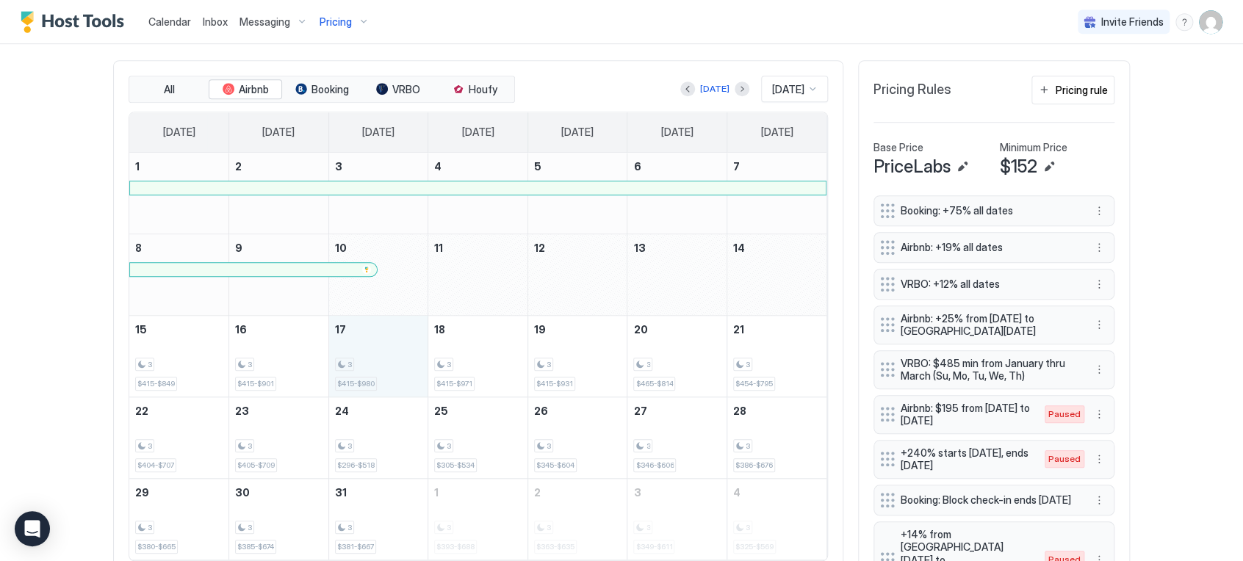
click at [370, 382] on div "3 $415-$980" at bounding box center [378, 356] width 87 height 69
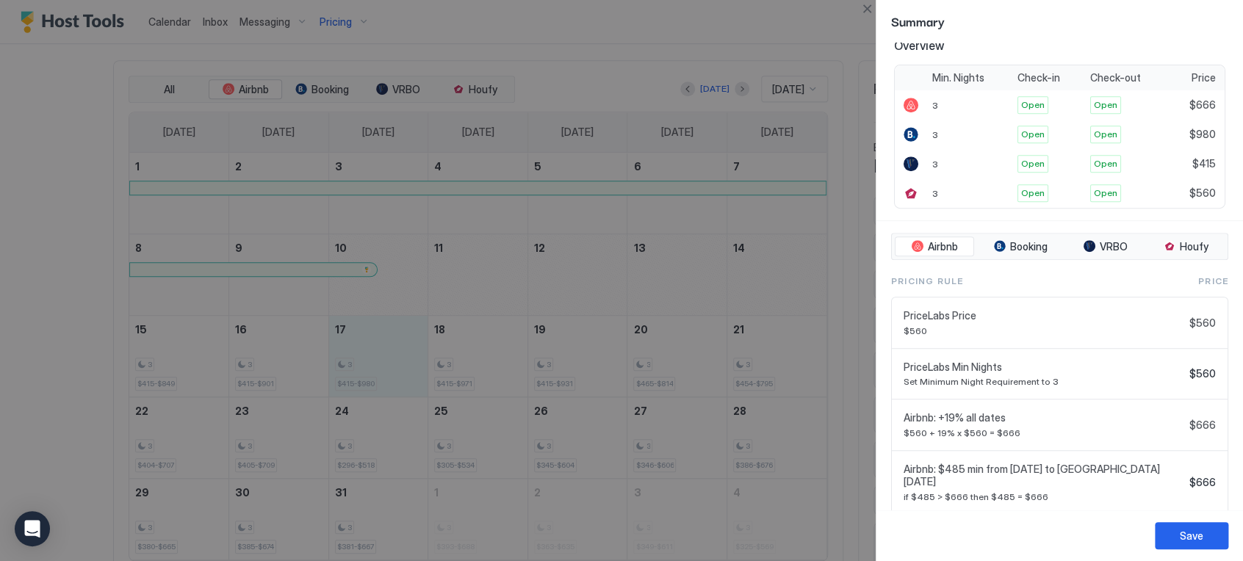
scroll to position [323, 0]
click at [245, 92] on div at bounding box center [621, 280] width 1243 height 561
click at [870, 10] on button "Close" at bounding box center [867, 9] width 18 height 18
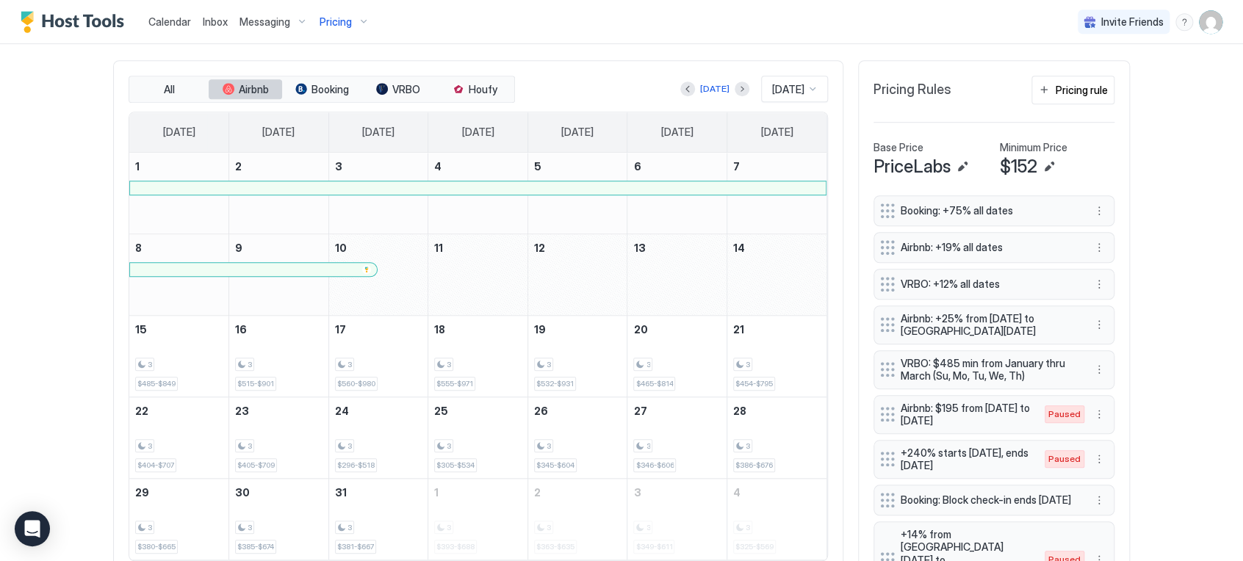
click at [247, 79] on button "Airbnb" at bounding box center [245, 89] width 73 height 21
click at [400, 88] on span "VRBO" at bounding box center [406, 89] width 28 height 13
click at [250, 83] on span "Airbnb" at bounding box center [254, 89] width 30 height 13
click at [364, 87] on button "VRBO" at bounding box center [397, 89] width 73 height 21
click at [376, 89] on div "tab-group" at bounding box center [382, 89] width 12 height 12
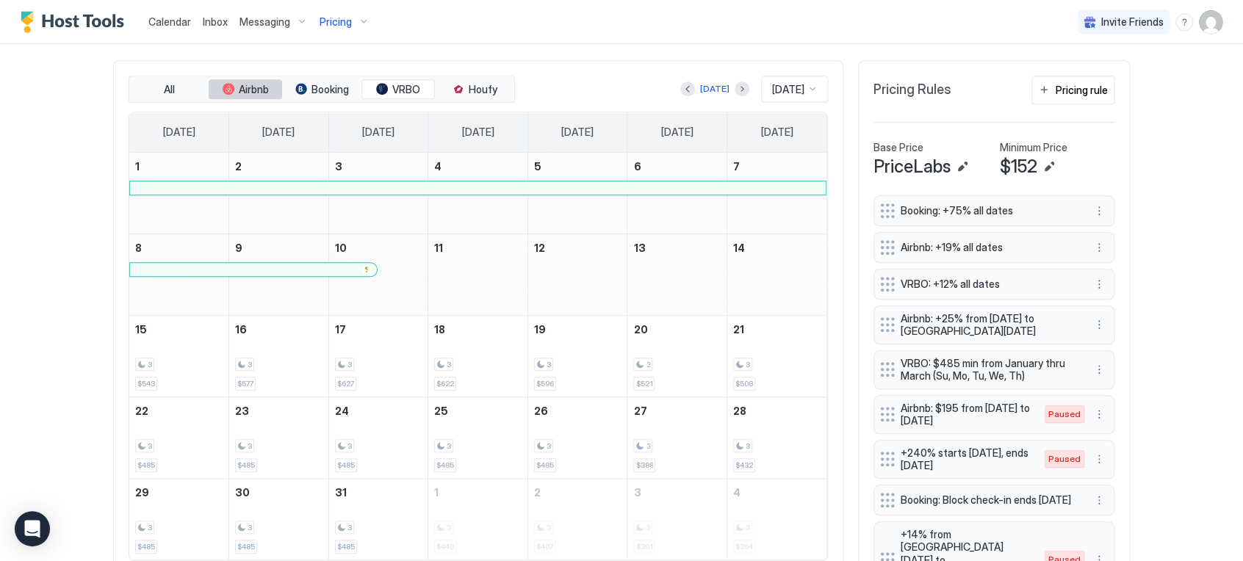
click at [254, 83] on span "Airbnb" at bounding box center [254, 89] width 30 height 13
click at [300, 81] on button "Booking" at bounding box center [321, 89] width 73 height 21
click at [680, 88] on button "Previous month" at bounding box center [687, 89] width 15 height 15
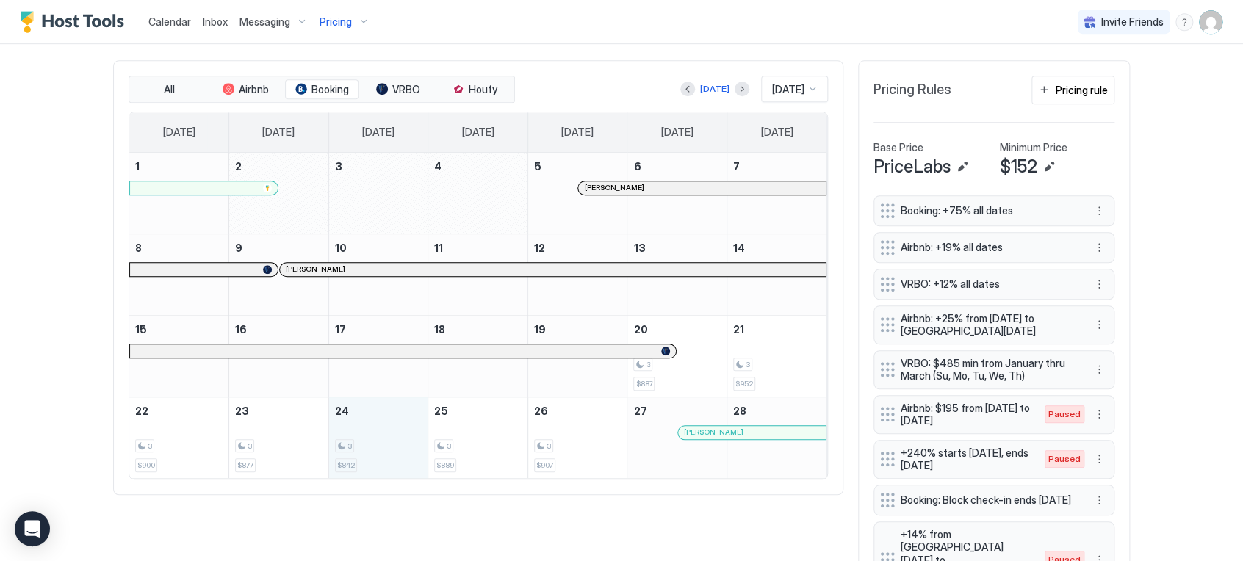
click at [356, 455] on div "3 $842" at bounding box center [378, 437] width 87 height 69
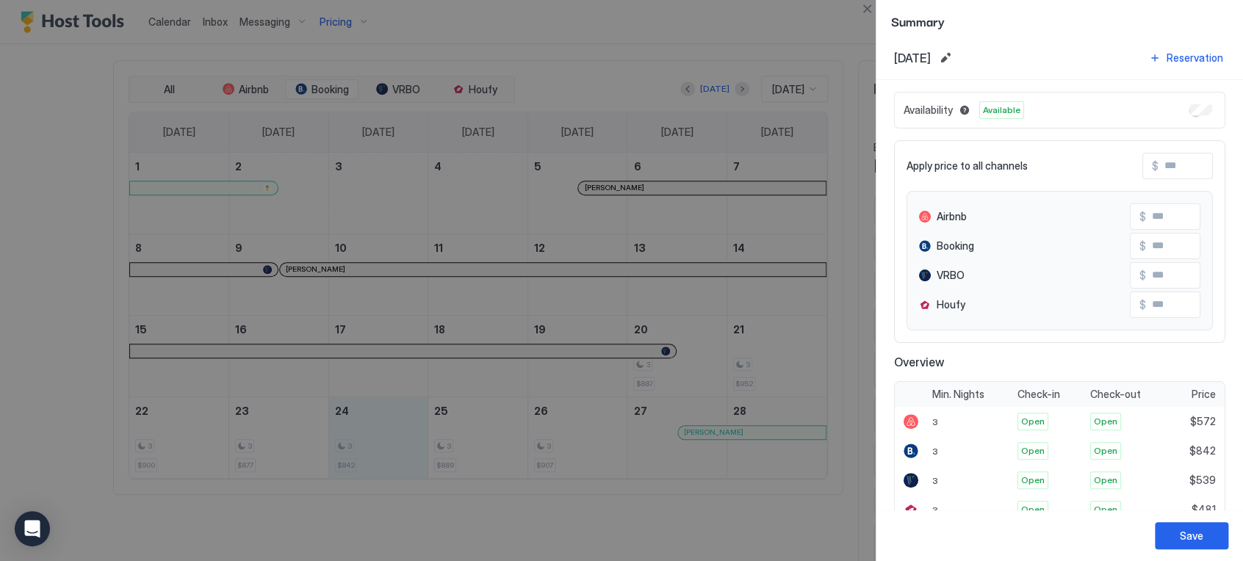
scroll to position [0, 0]
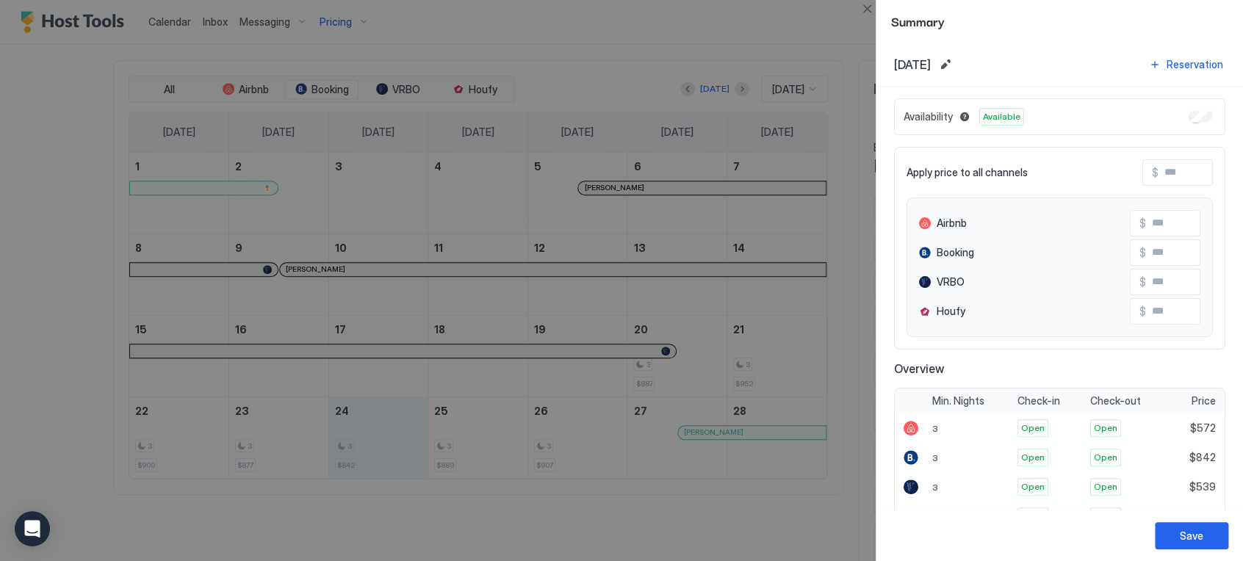
click at [259, 93] on div at bounding box center [621, 280] width 1243 height 561
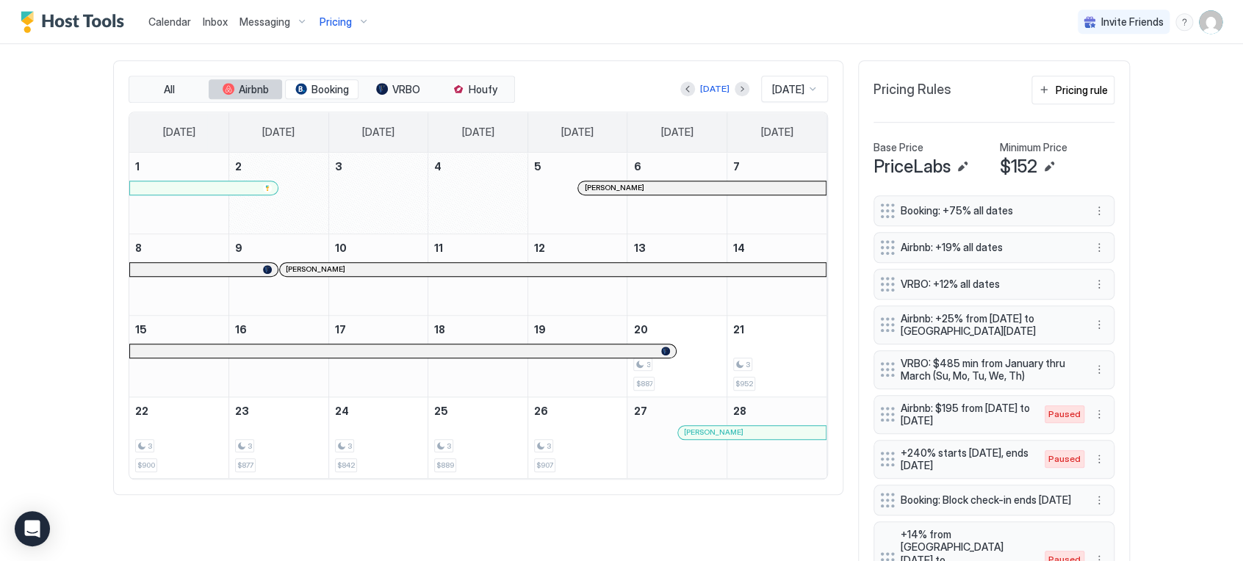
click at [253, 86] on span "Airbnb" at bounding box center [254, 89] width 30 height 13
click at [734, 86] on button "Next month" at bounding box center [741, 89] width 15 height 15
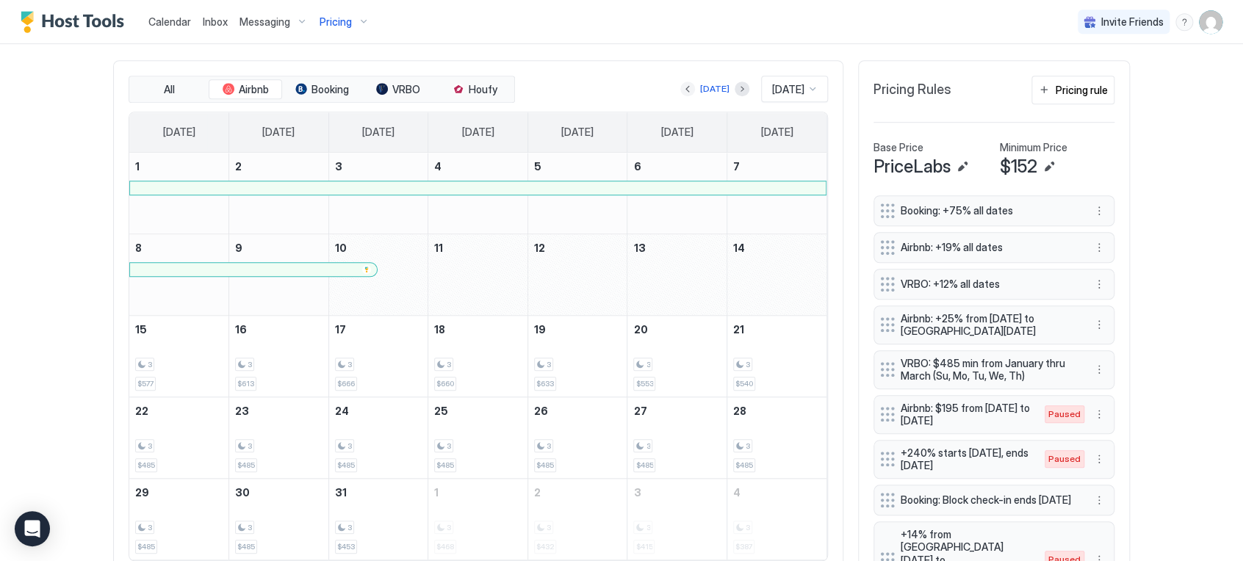
click at [680, 87] on button "Previous month" at bounding box center [687, 89] width 15 height 15
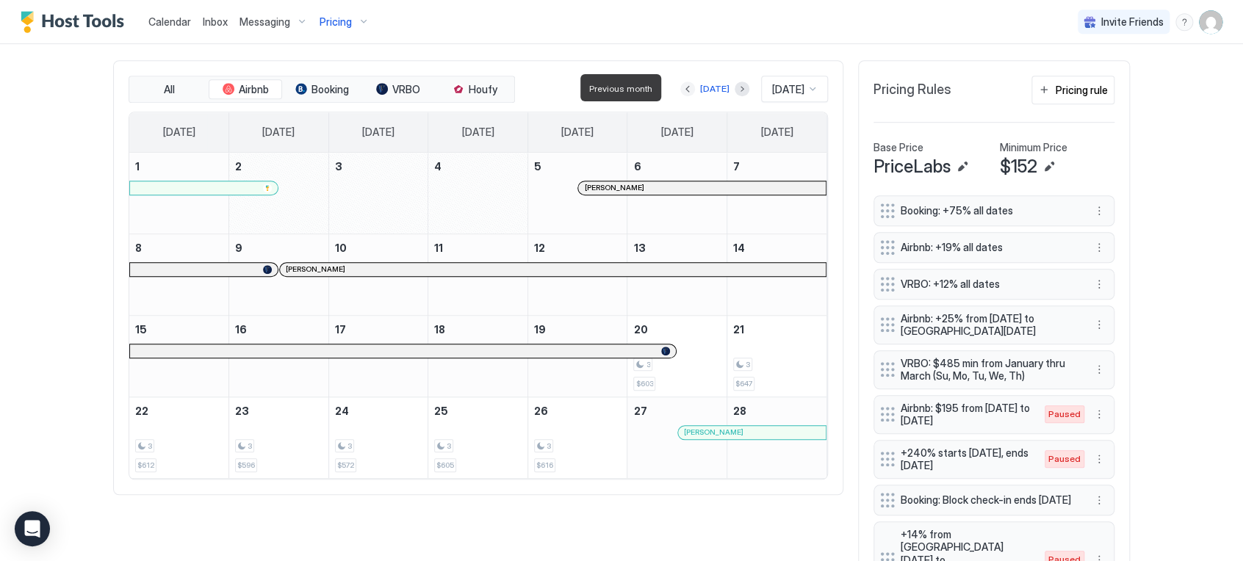
click at [680, 87] on button "Previous month" at bounding box center [687, 89] width 15 height 15
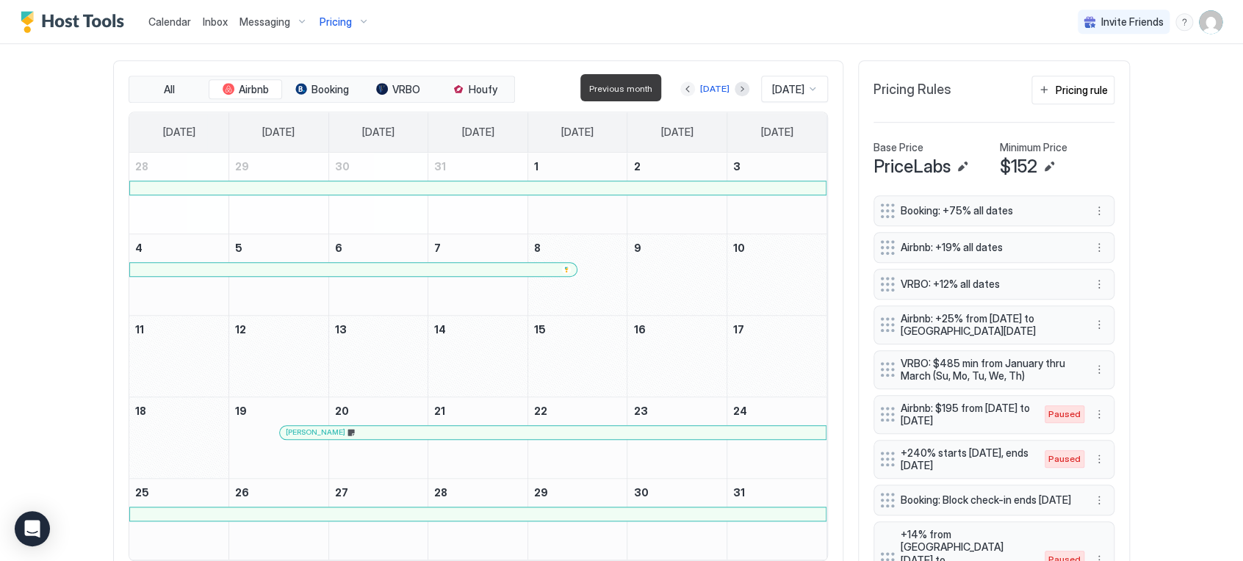
click at [680, 87] on button "Previous month" at bounding box center [687, 89] width 15 height 15
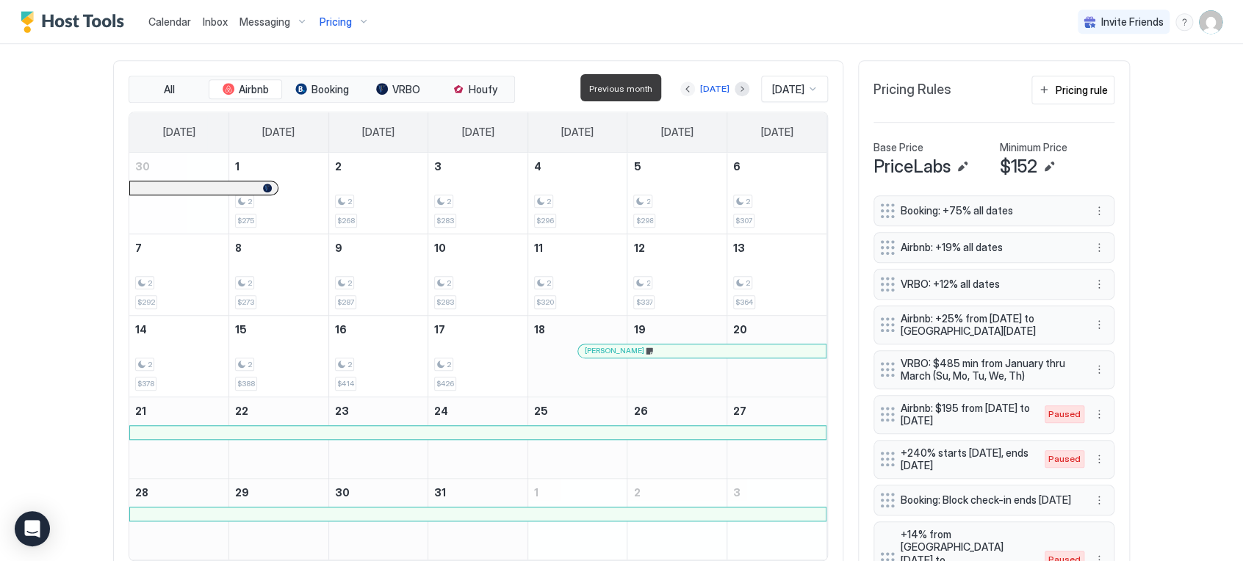
click at [680, 87] on button "Previous month" at bounding box center [687, 89] width 15 height 15
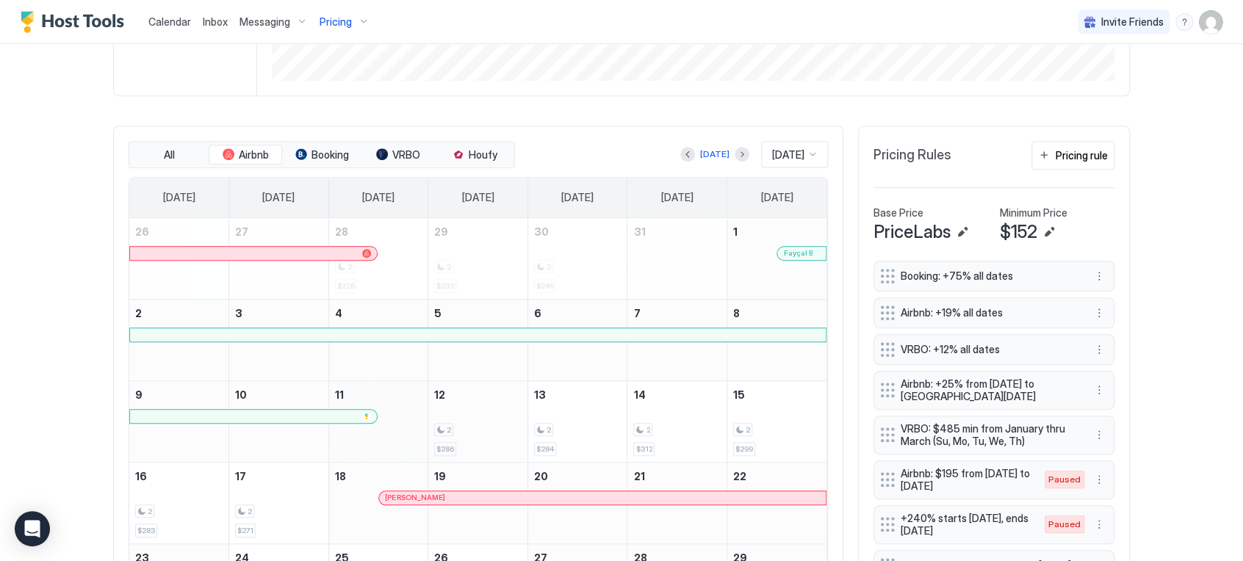
scroll to position [362, 0]
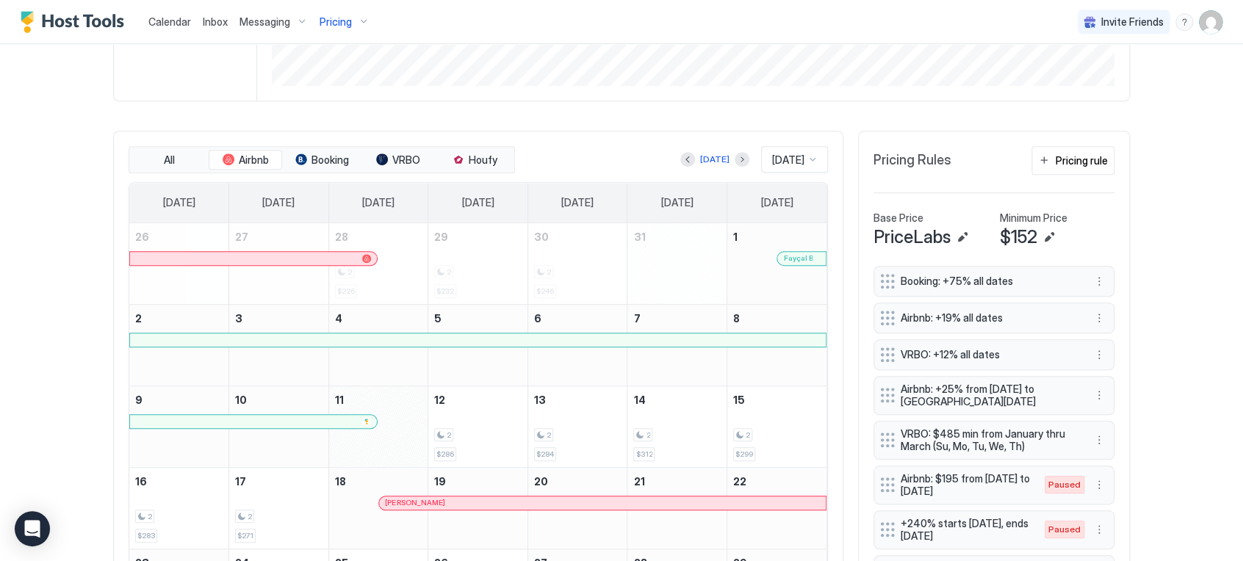
click at [734, 165] on div at bounding box center [741, 159] width 15 height 15
click at [734, 158] on button "Next month" at bounding box center [741, 159] width 15 height 15
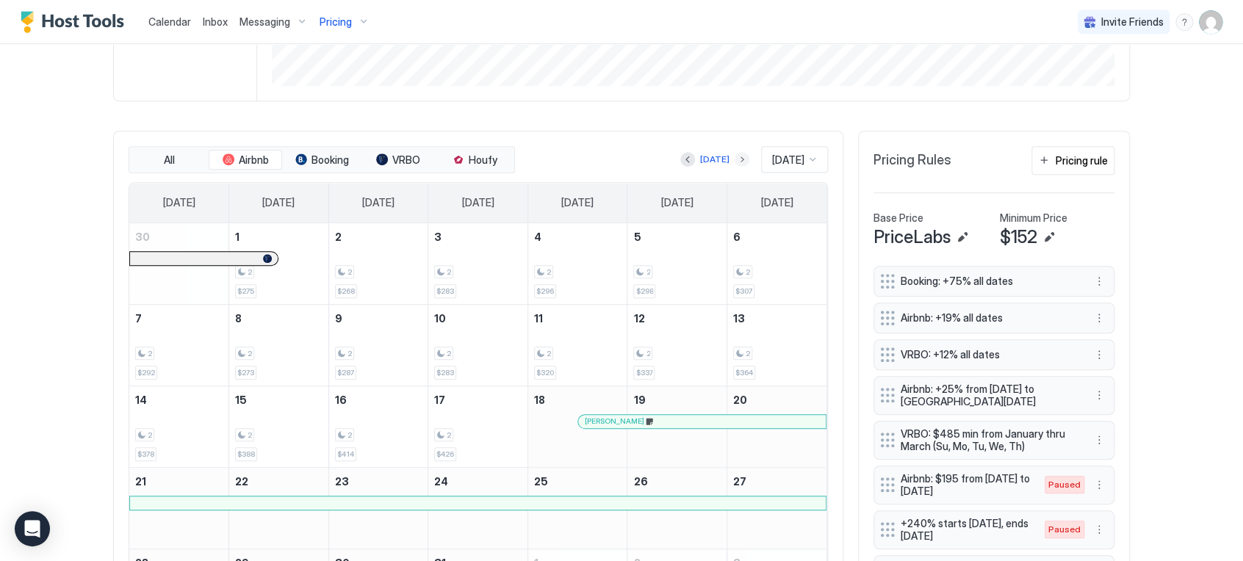
click at [734, 158] on button "Next month" at bounding box center [741, 159] width 15 height 15
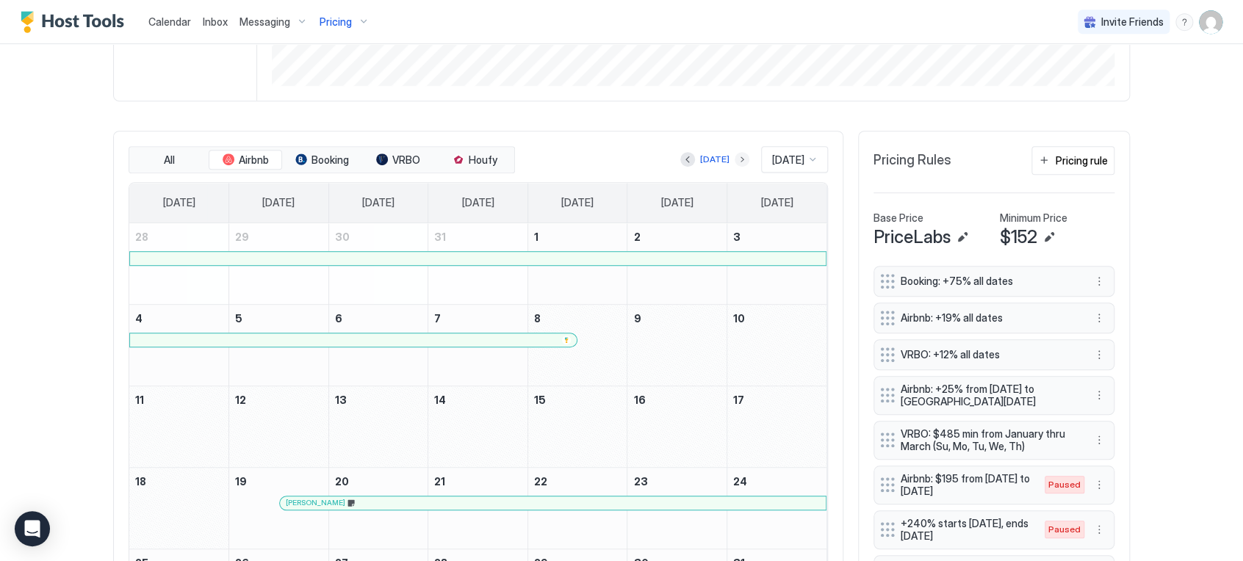
click at [734, 158] on button "Next month" at bounding box center [741, 159] width 15 height 15
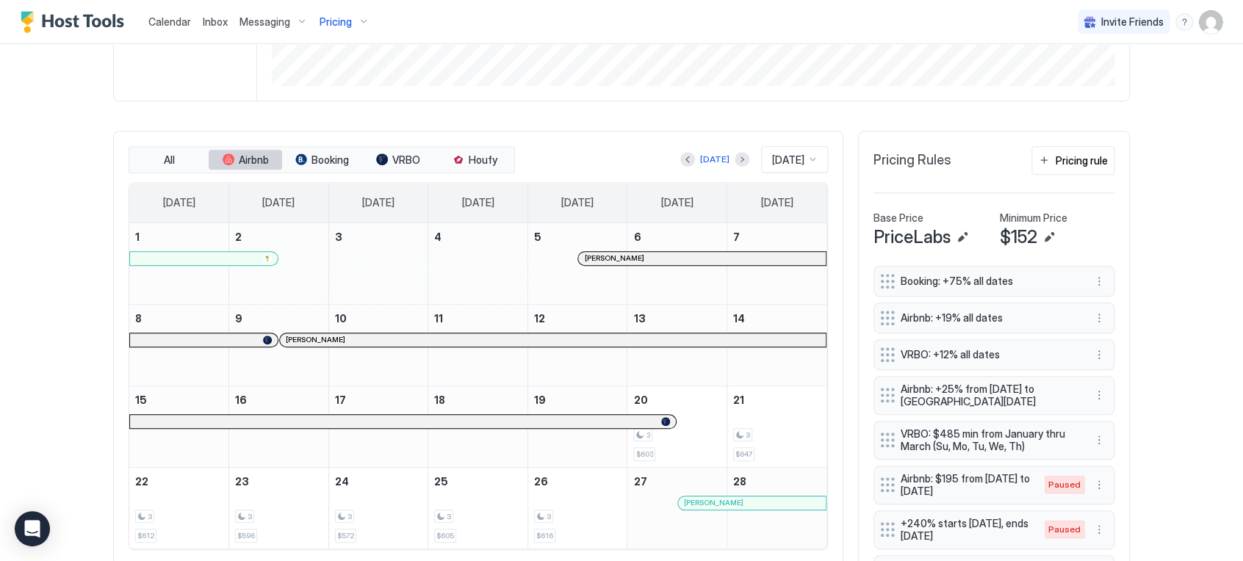
click at [250, 158] on span "Airbnb" at bounding box center [254, 159] width 30 height 13
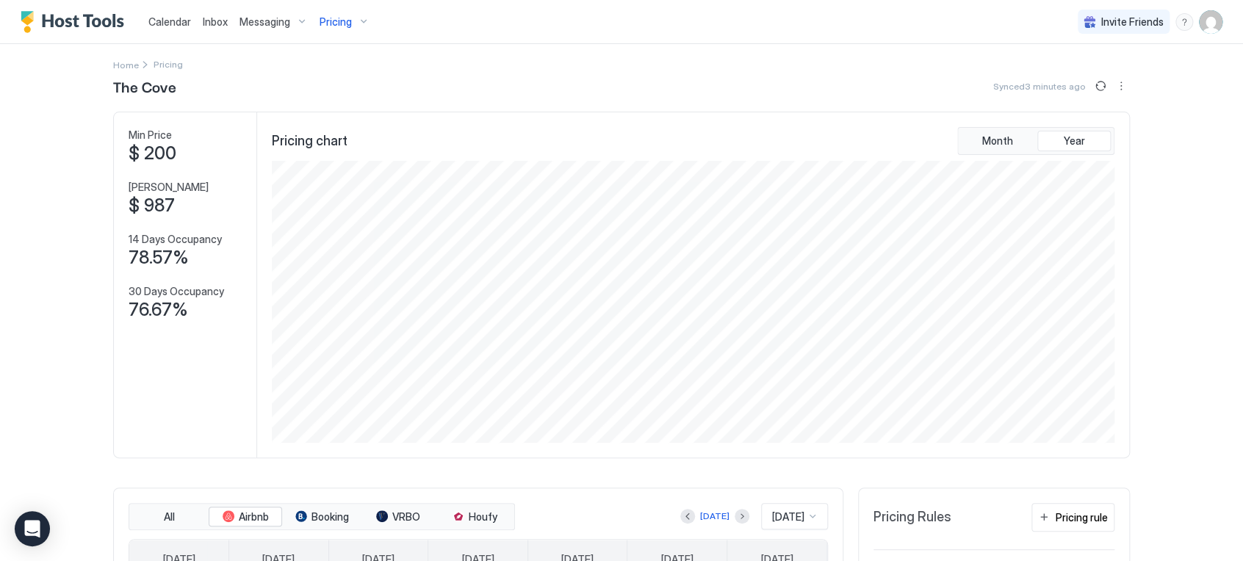
scroll to position [0, 0]
